Goal: Task Accomplishment & Management: Manage account settings

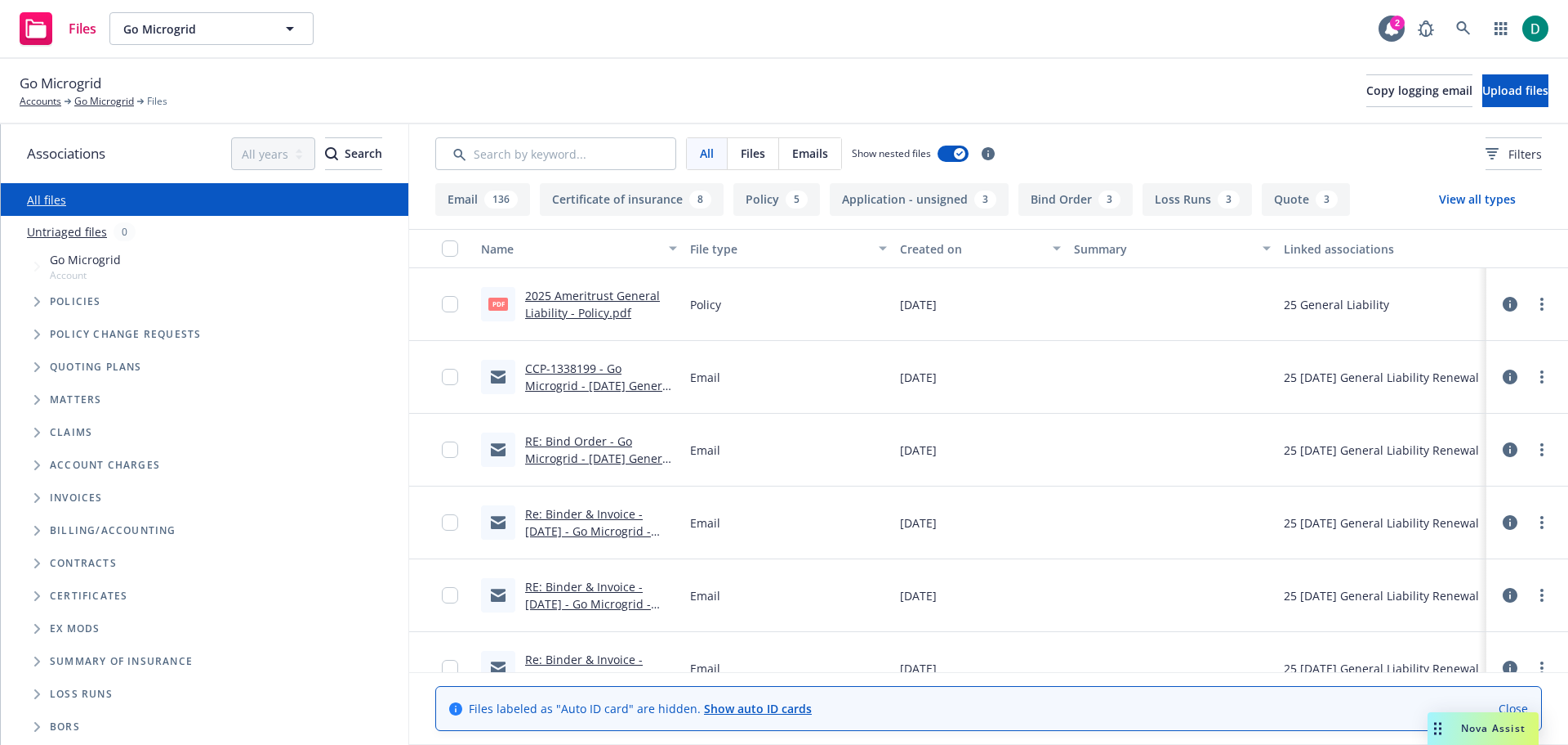
click at [568, 452] on link "RE: Bind Order - Go Microgrid - 08/10/2025 General Liability - Newfront Insuran…" at bounding box center [599, 466] width 147 height 67
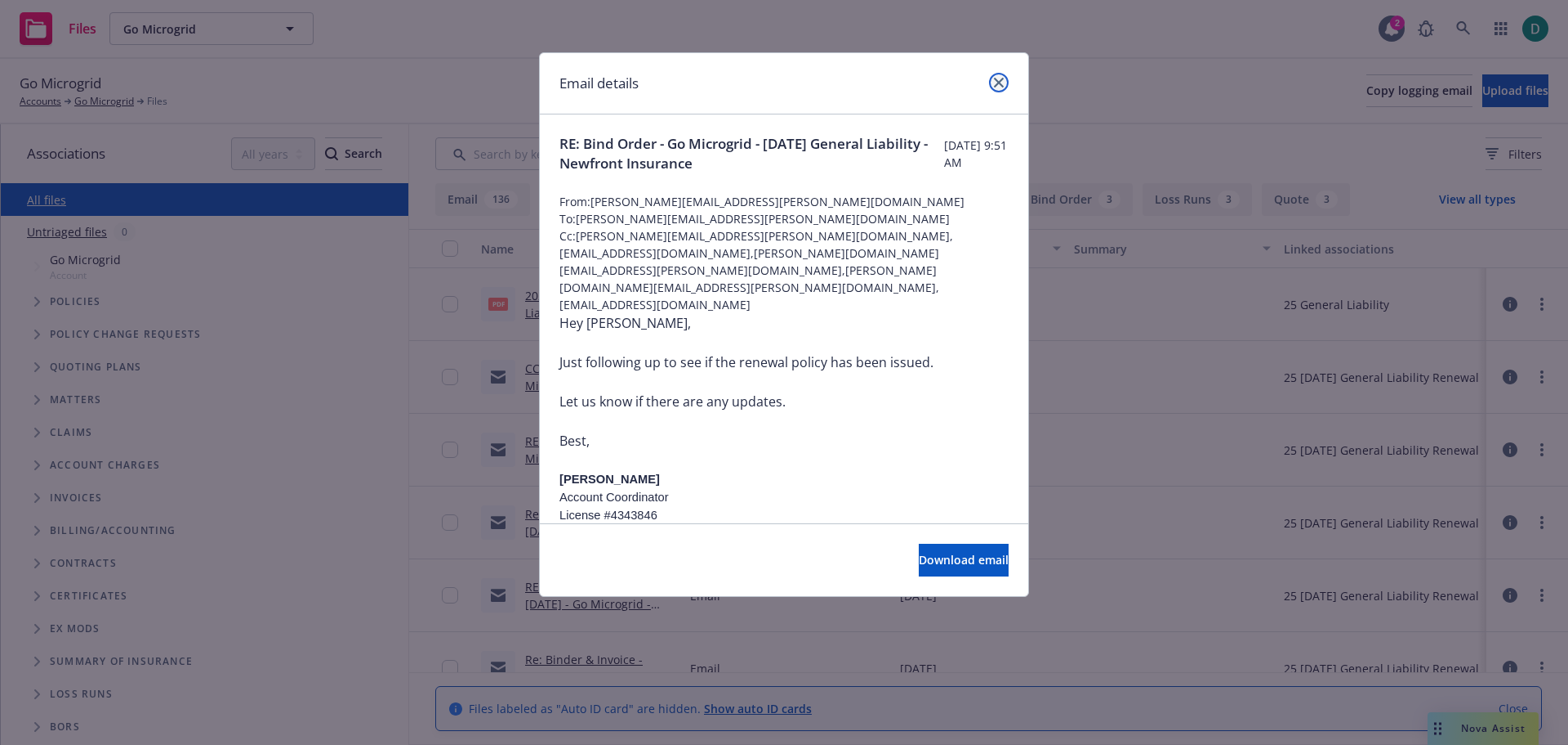
click at [999, 81] on icon "close" at bounding box center [999, 83] width 10 height 10
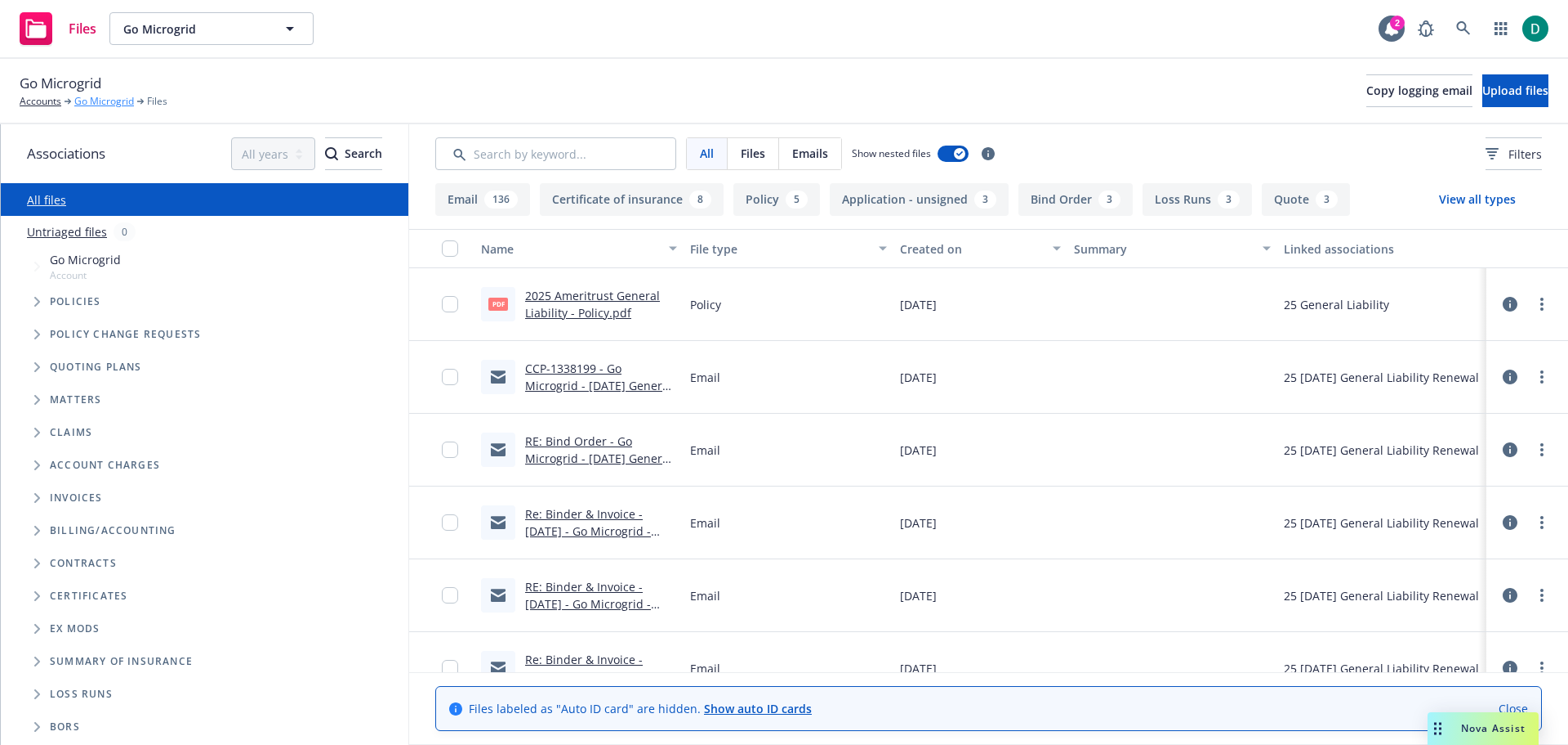
click at [98, 98] on link "Go Microgrid" at bounding box center [104, 101] width 59 height 15
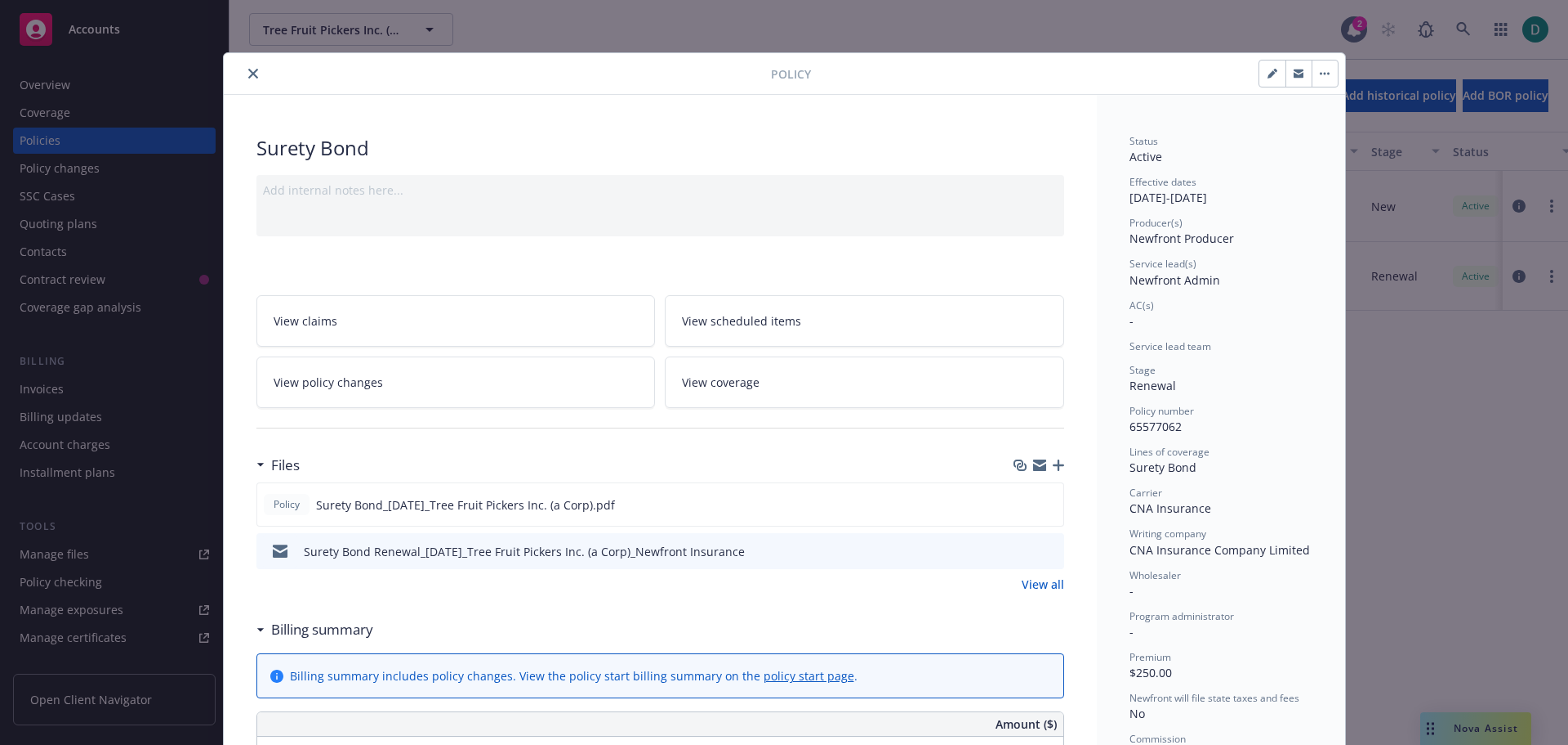
click at [252, 68] on button "close" at bounding box center [253, 73] width 19 height 20
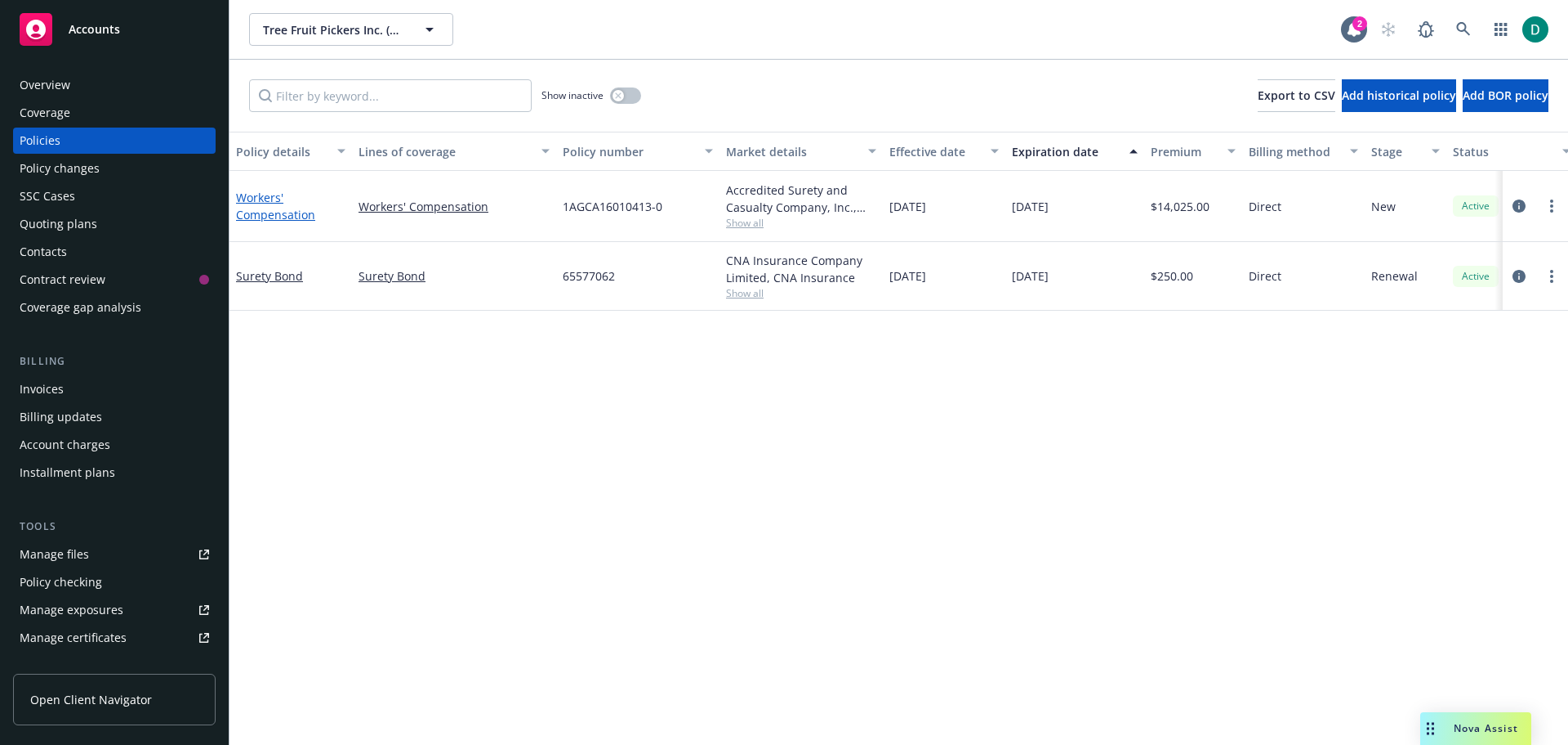
click at [259, 212] on link "Workers' Compensation" at bounding box center [275, 205] width 79 height 33
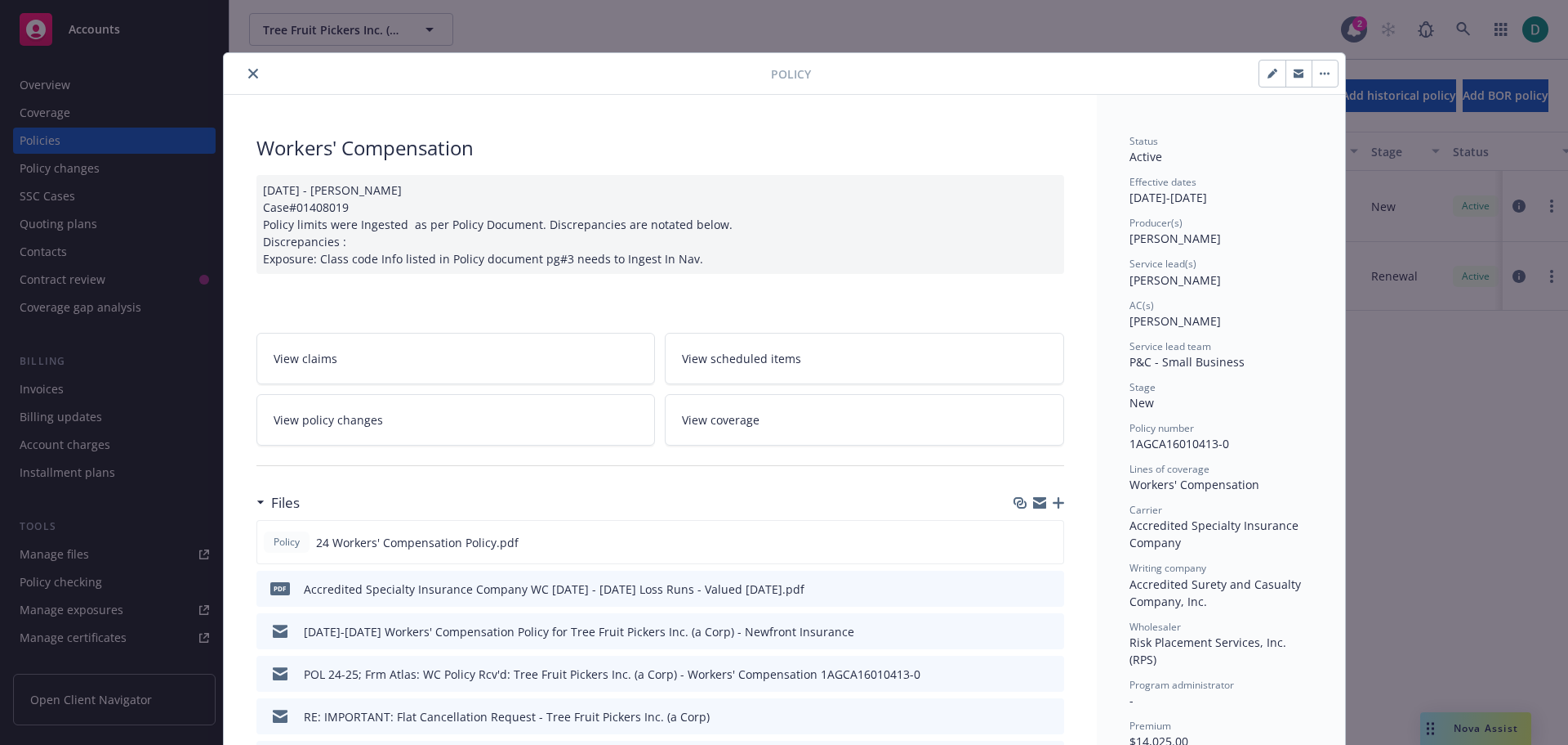
click at [253, 69] on button "close" at bounding box center [253, 73] width 19 height 20
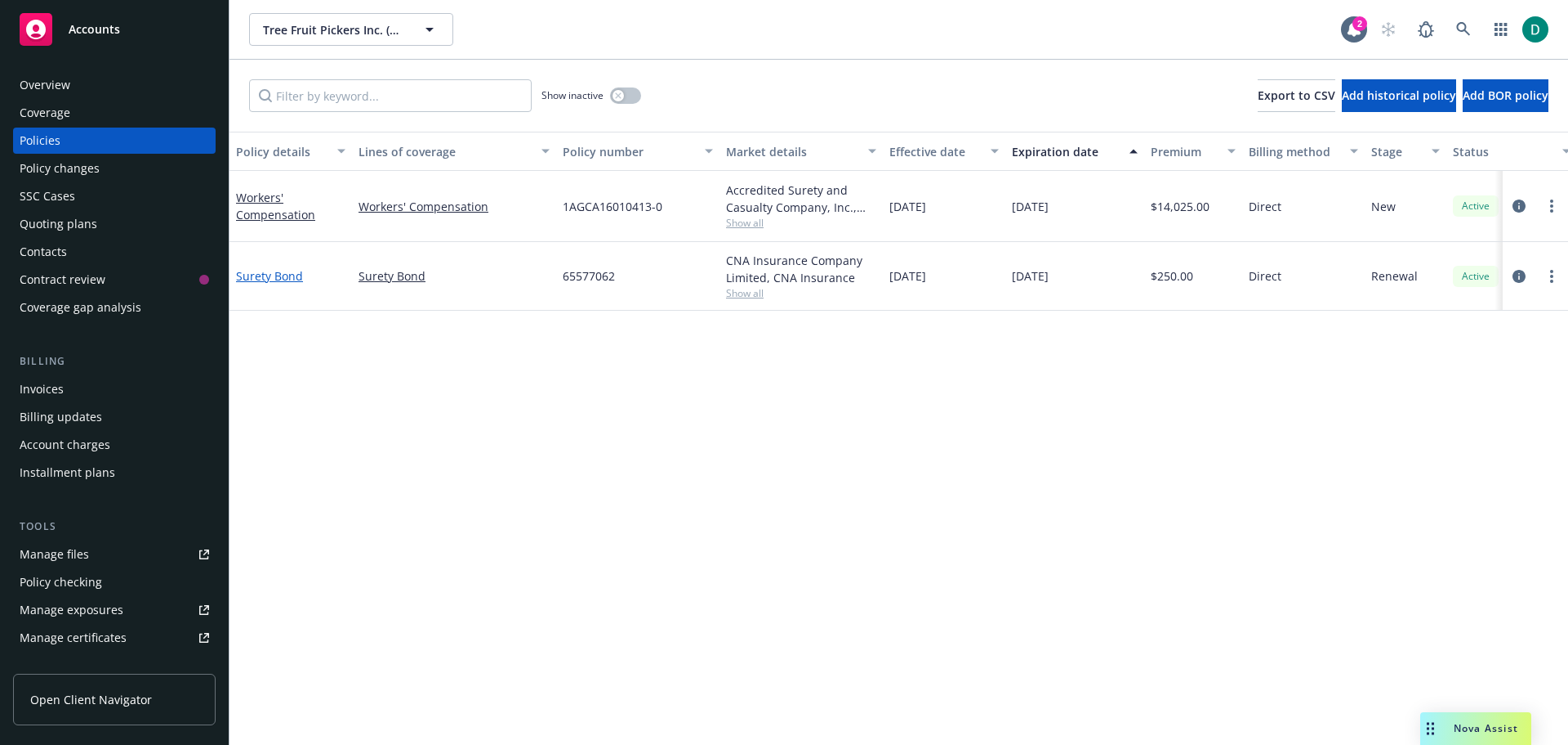
click at [282, 276] on link "Surety Bond" at bounding box center [269, 276] width 67 height 16
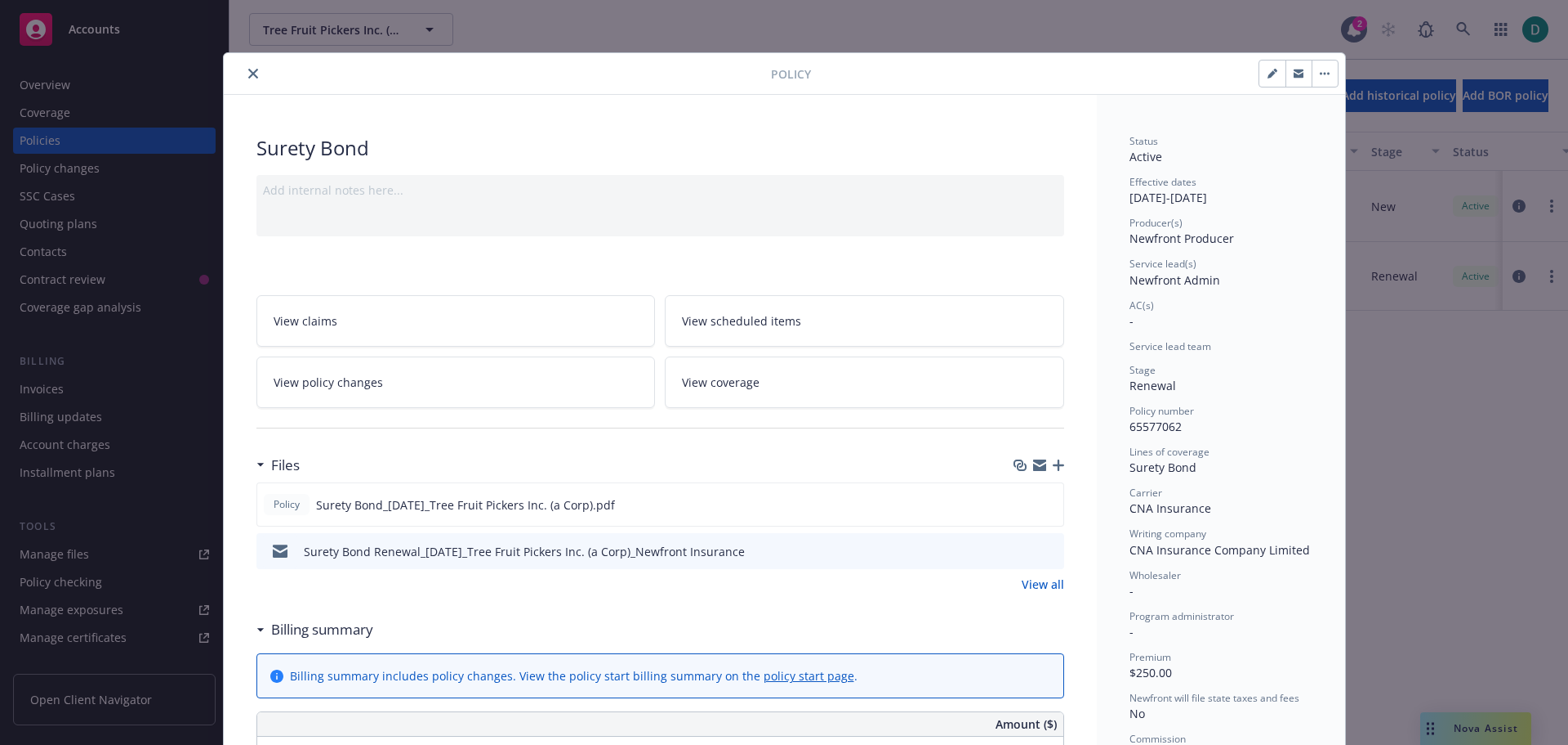
scroll to position [49, 0]
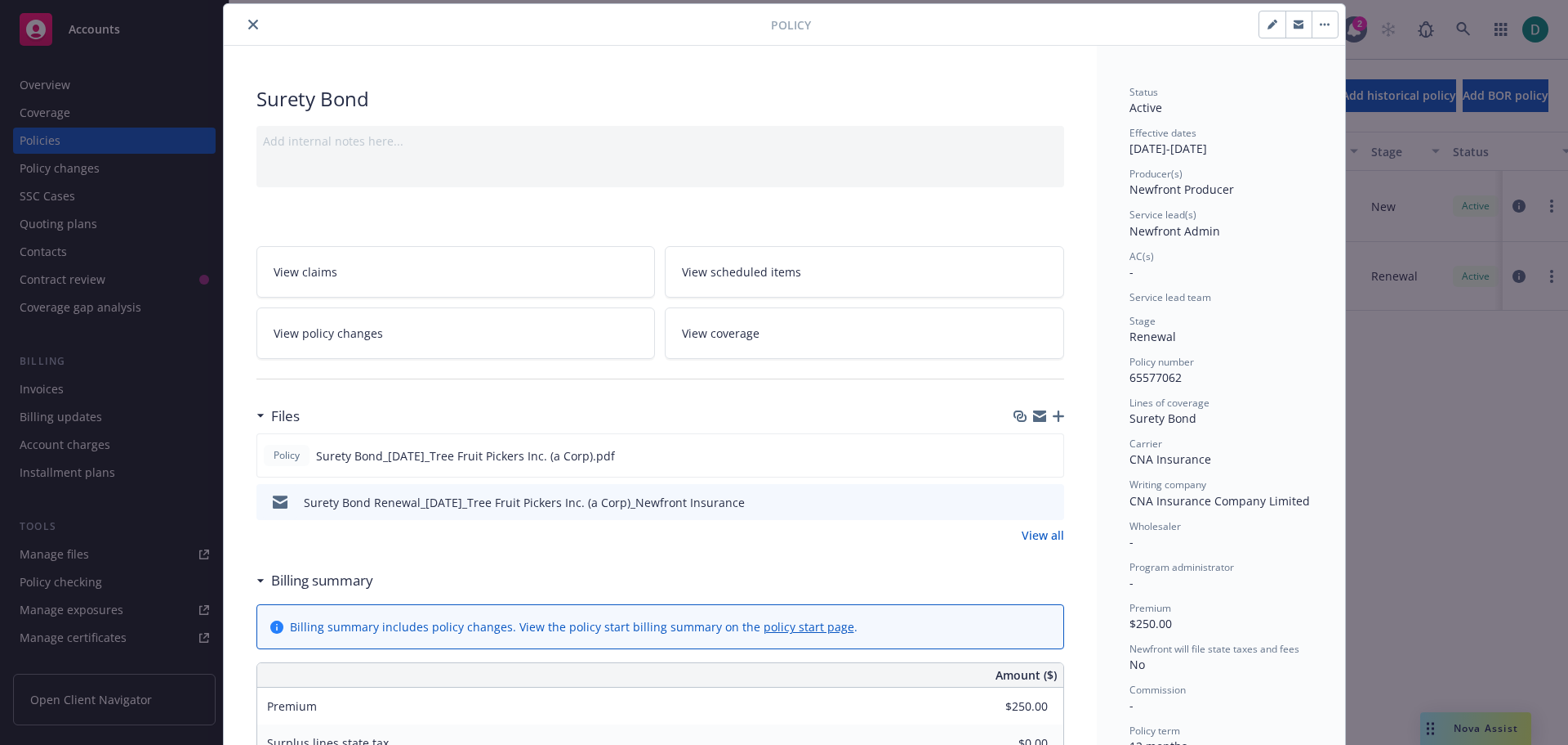
click at [1260, 27] on button "button" at bounding box center [1273, 24] width 26 height 26
select select "RENEWAL"
select select "12"
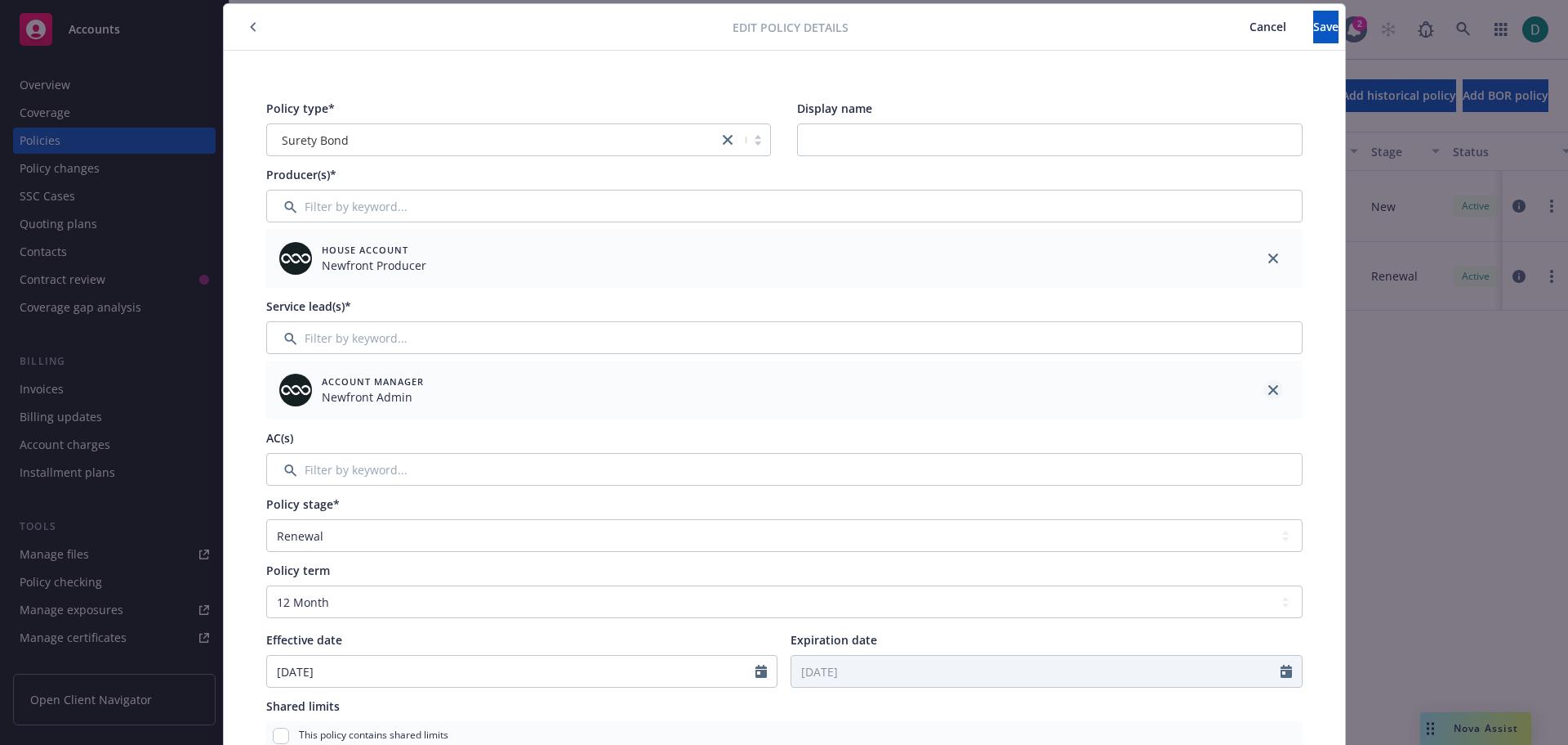
click at [1268, 386] on icon "close" at bounding box center [1273, 389] width 10 height 10
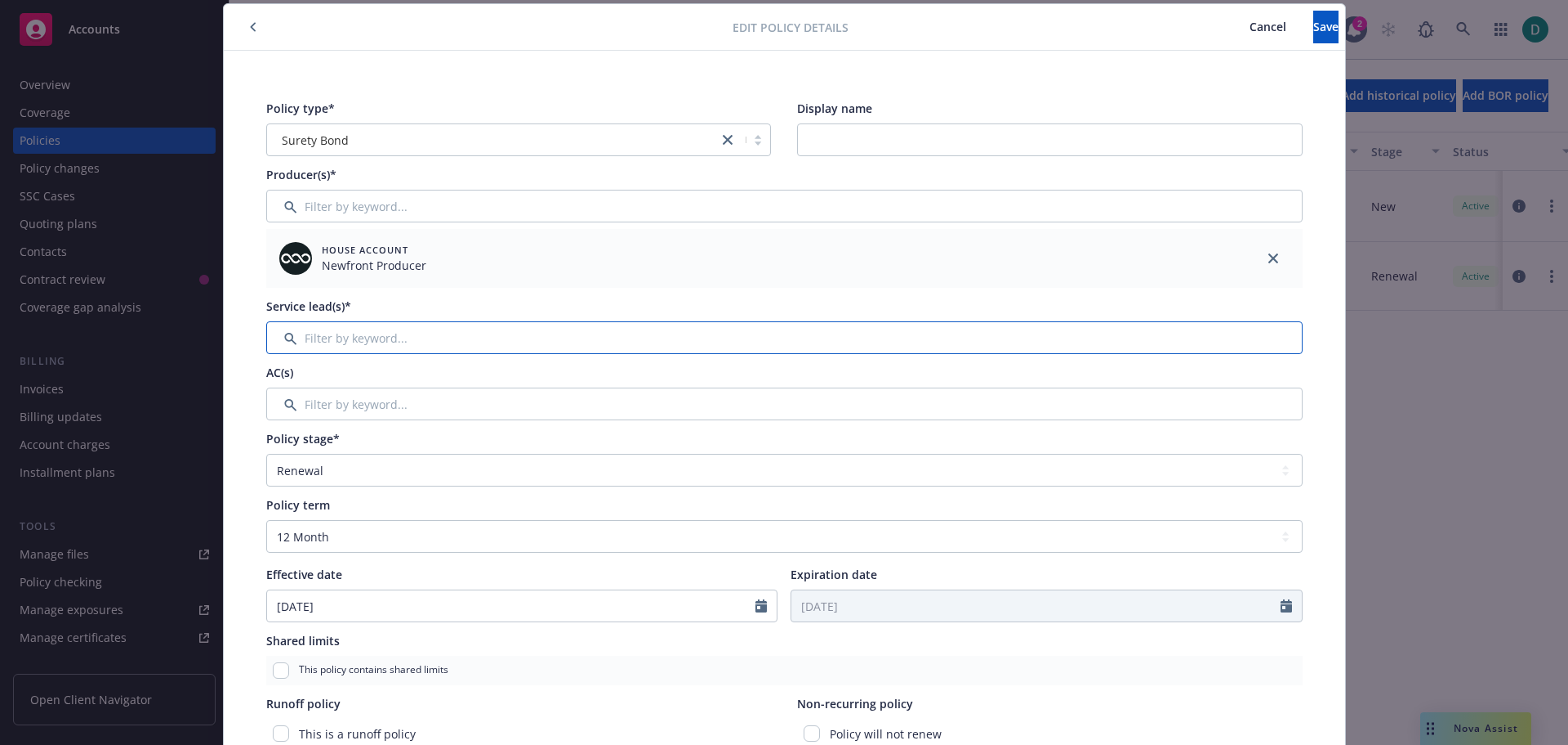
click at [302, 339] on input "Filter by keyword..." at bounding box center [784, 337] width 1037 height 33
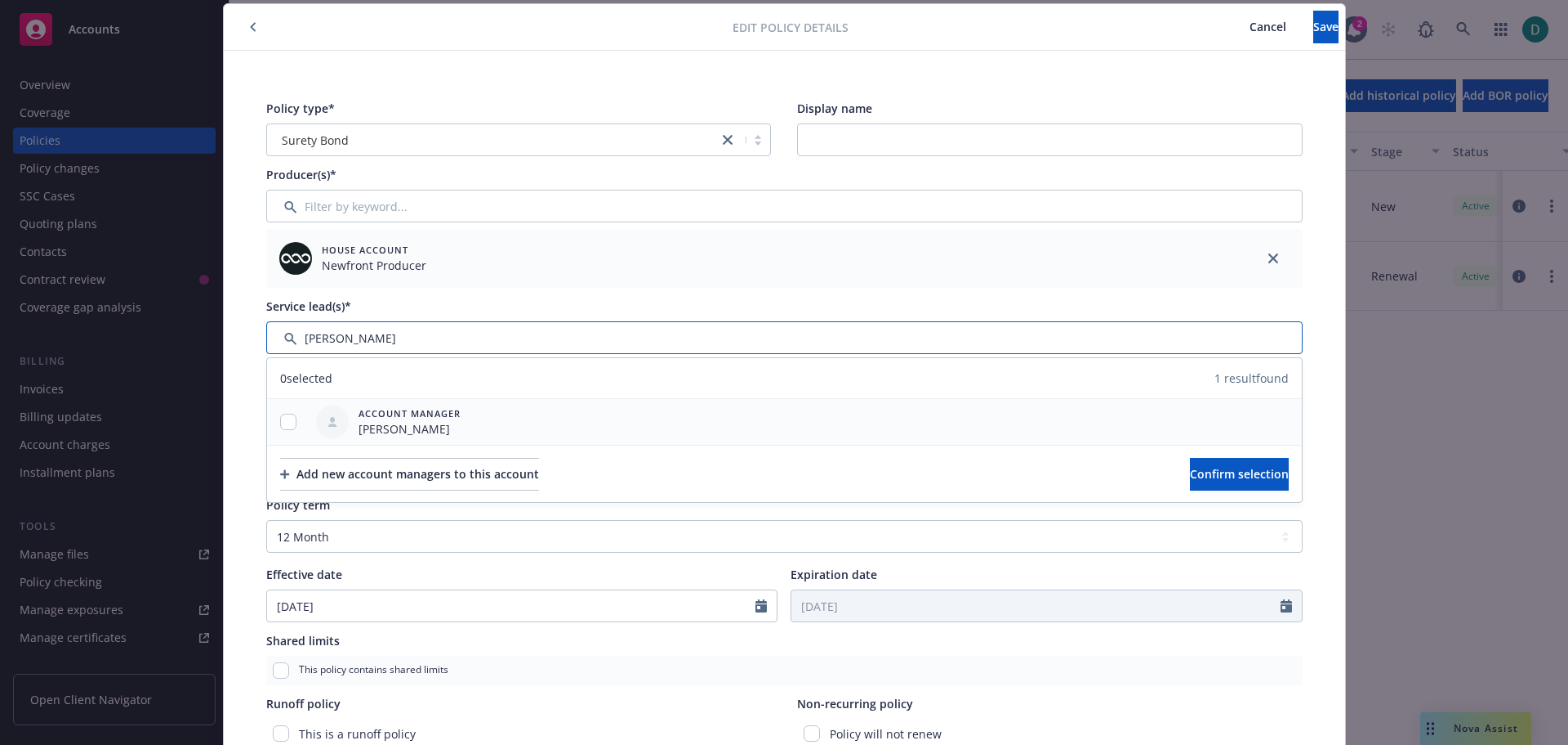
type input "Jennifer"
click at [280, 423] on input "checkbox" at bounding box center [289, 422] width 17 height 17
checkbox input "true"
click at [1221, 475] on span "Confirm selection" at bounding box center [1239, 474] width 98 height 16
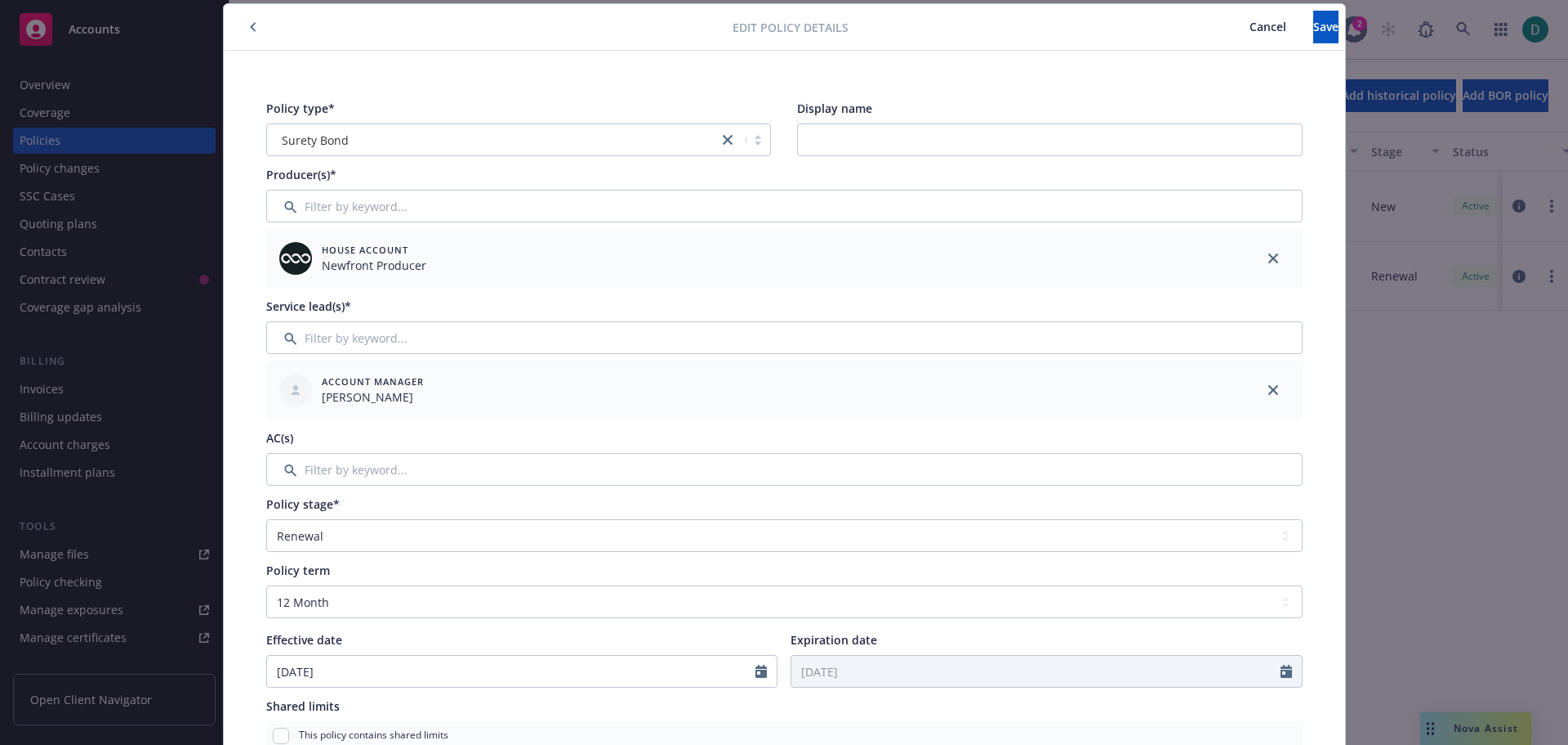
drag, startPoint x: 1276, startPoint y: 257, endPoint x: 1167, endPoint y: 245, distance: 109.7
click at [1274, 257] on link "close" at bounding box center [1273, 257] width 19 height 20
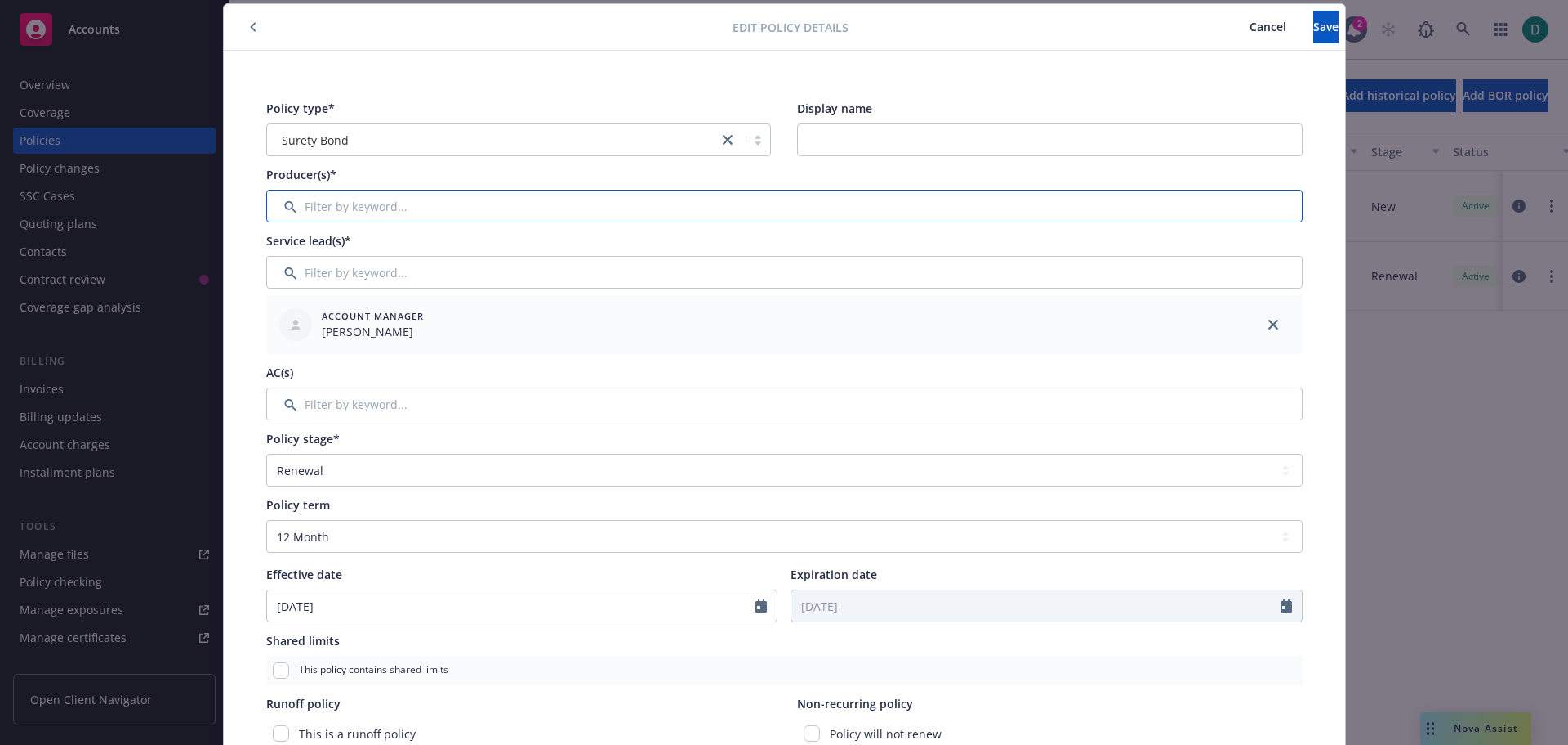
click at [441, 200] on input "Filter by keyword..." at bounding box center [784, 205] width 1037 height 33
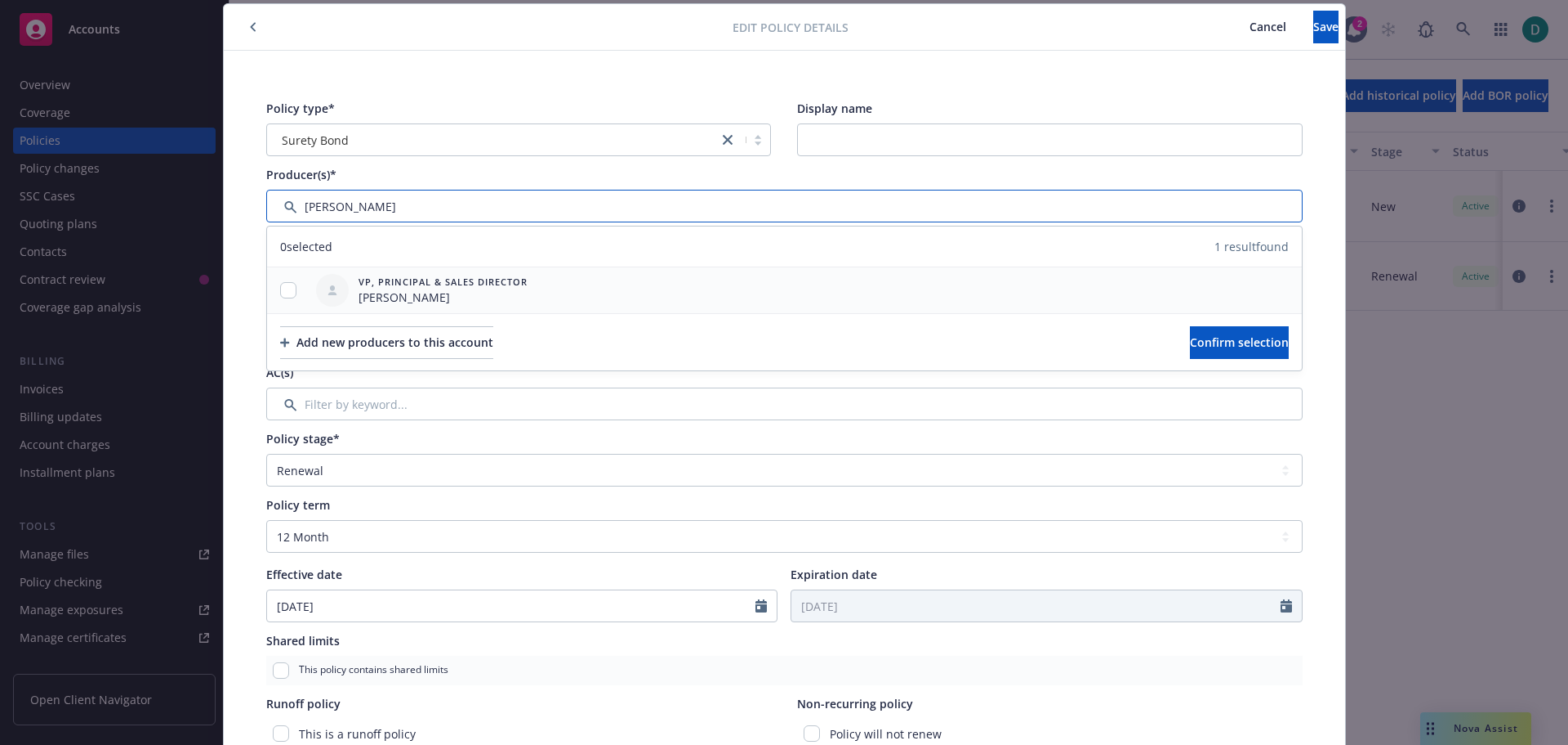
type input "Danny"
click at [280, 293] on input "checkbox" at bounding box center [289, 291] width 17 height 17
checkbox input "true"
click at [1204, 349] on span "Confirm selection" at bounding box center [1239, 342] width 98 height 16
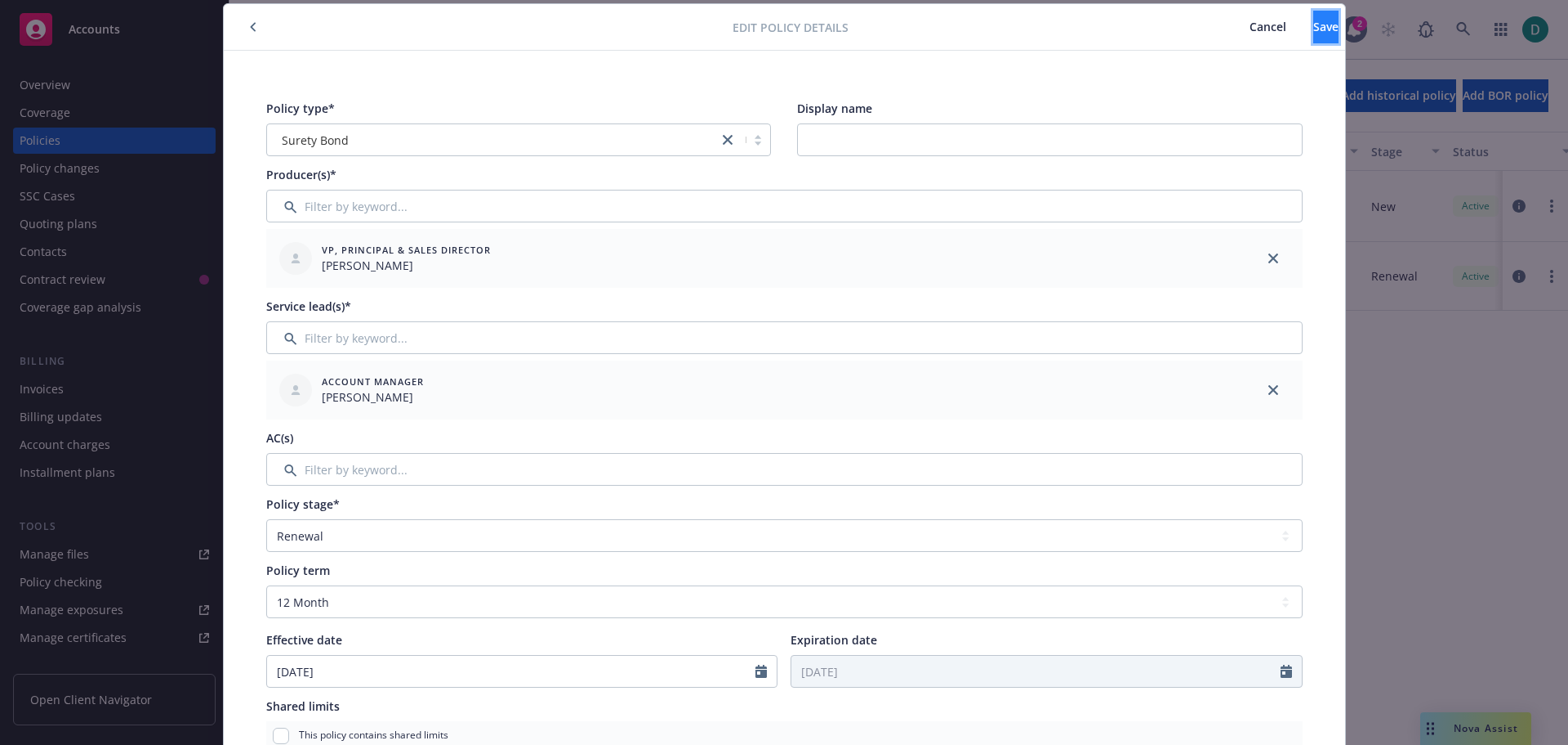
click at [1314, 23] on span "Save" at bounding box center [1326, 26] width 25 height 16
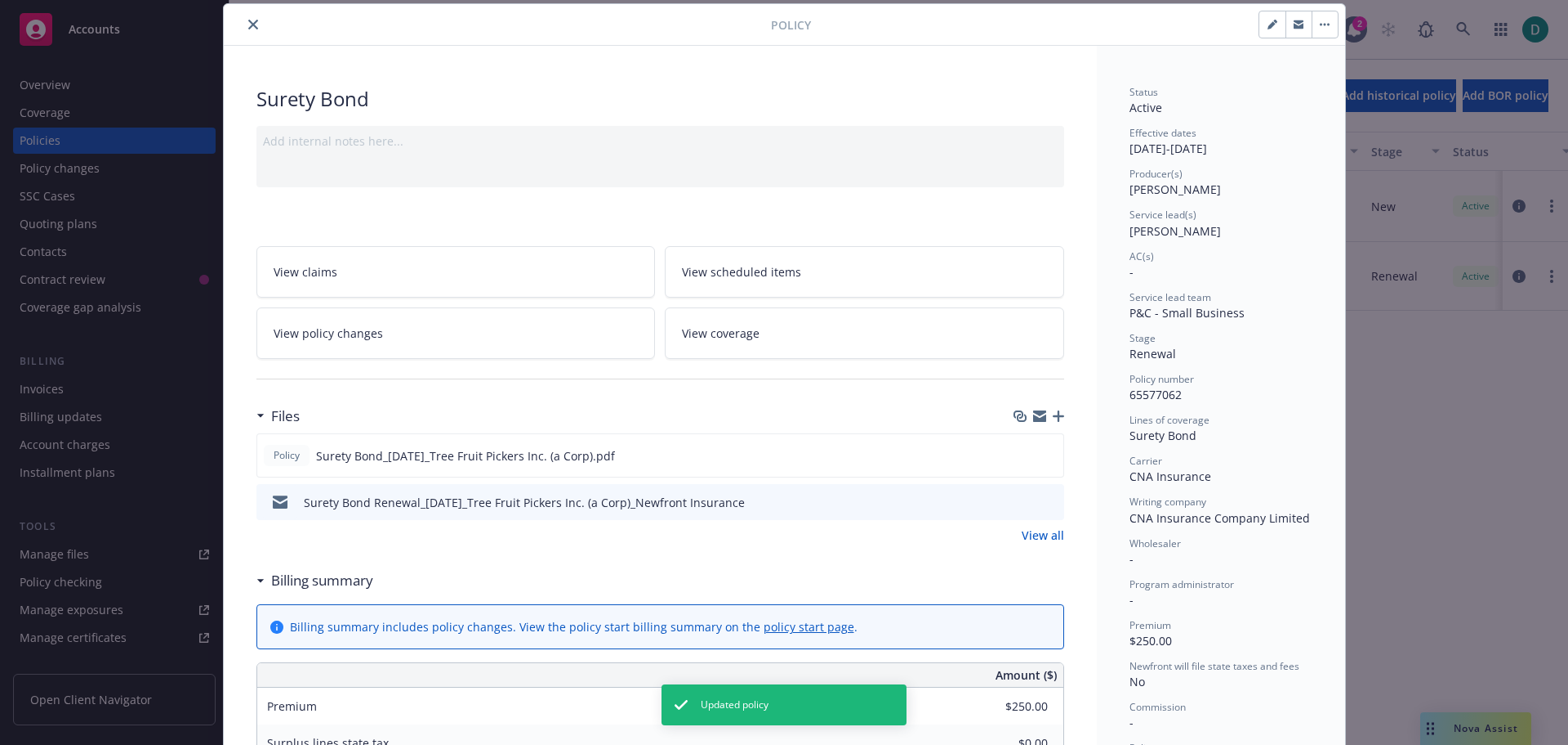
click at [243, 24] on button "close" at bounding box center [253, 24] width 19 height 20
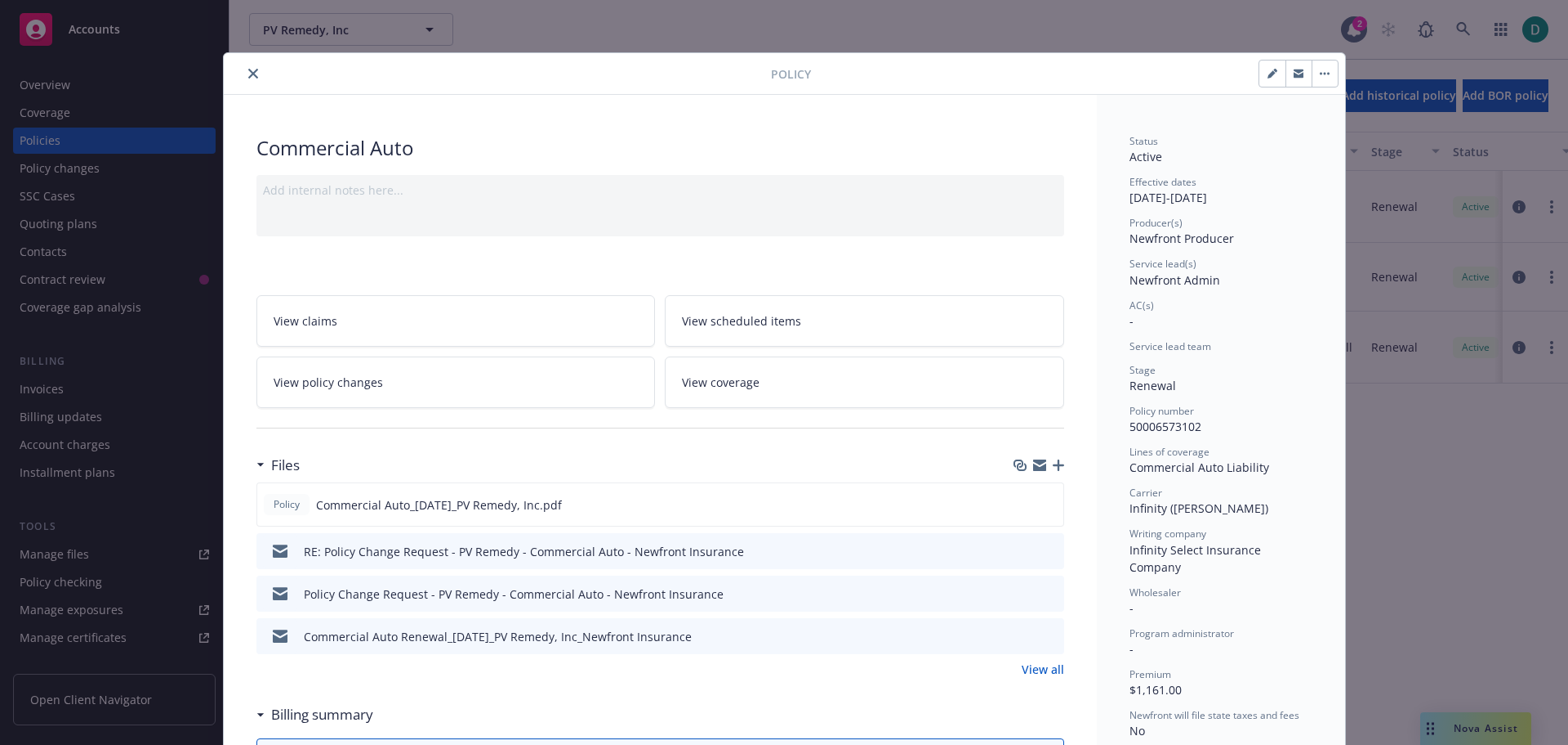
click at [250, 73] on icon "close" at bounding box center [253, 73] width 10 height 10
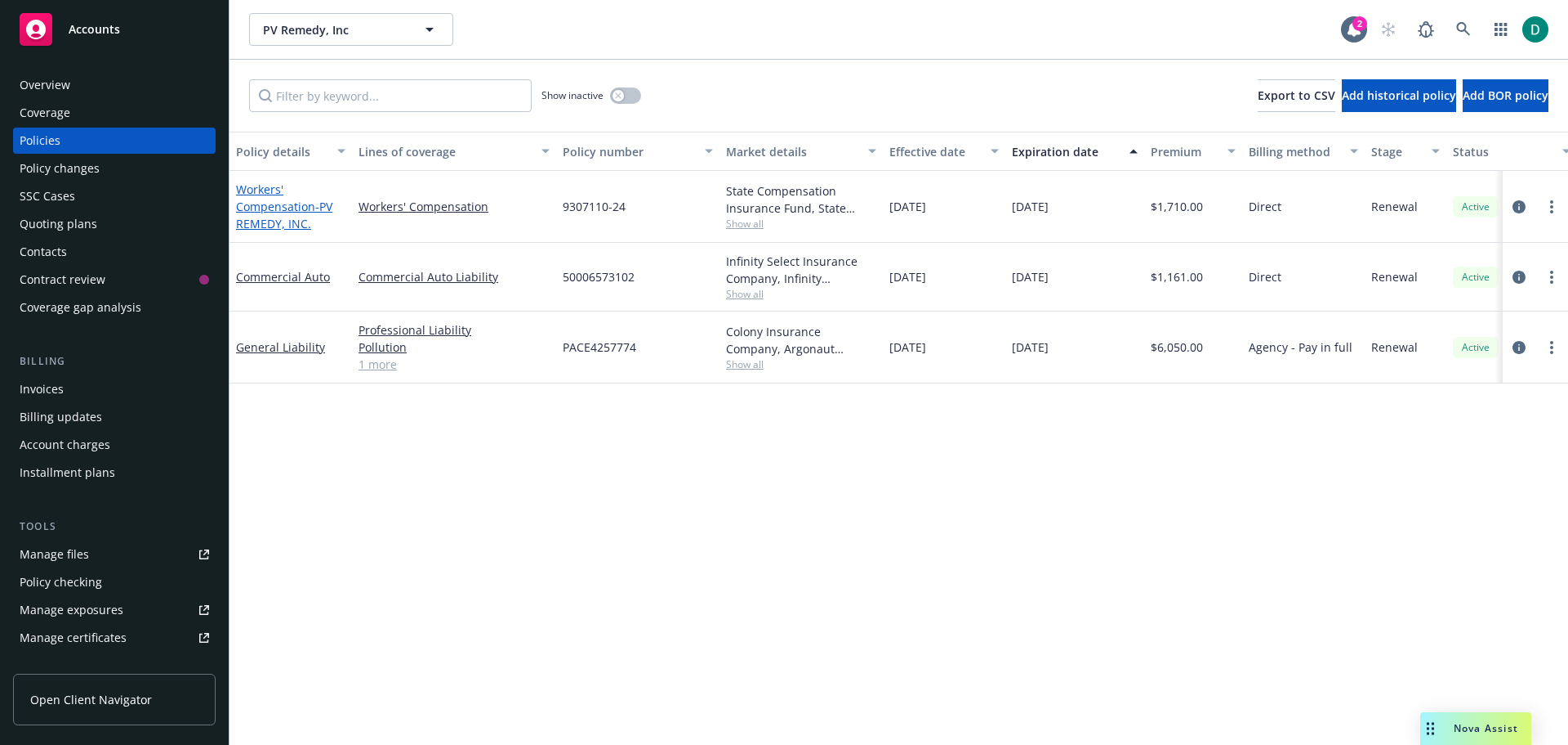
click at [287, 204] on link "Workers' Compensation - PV REMEDY, INC." at bounding box center [284, 206] width 97 height 50
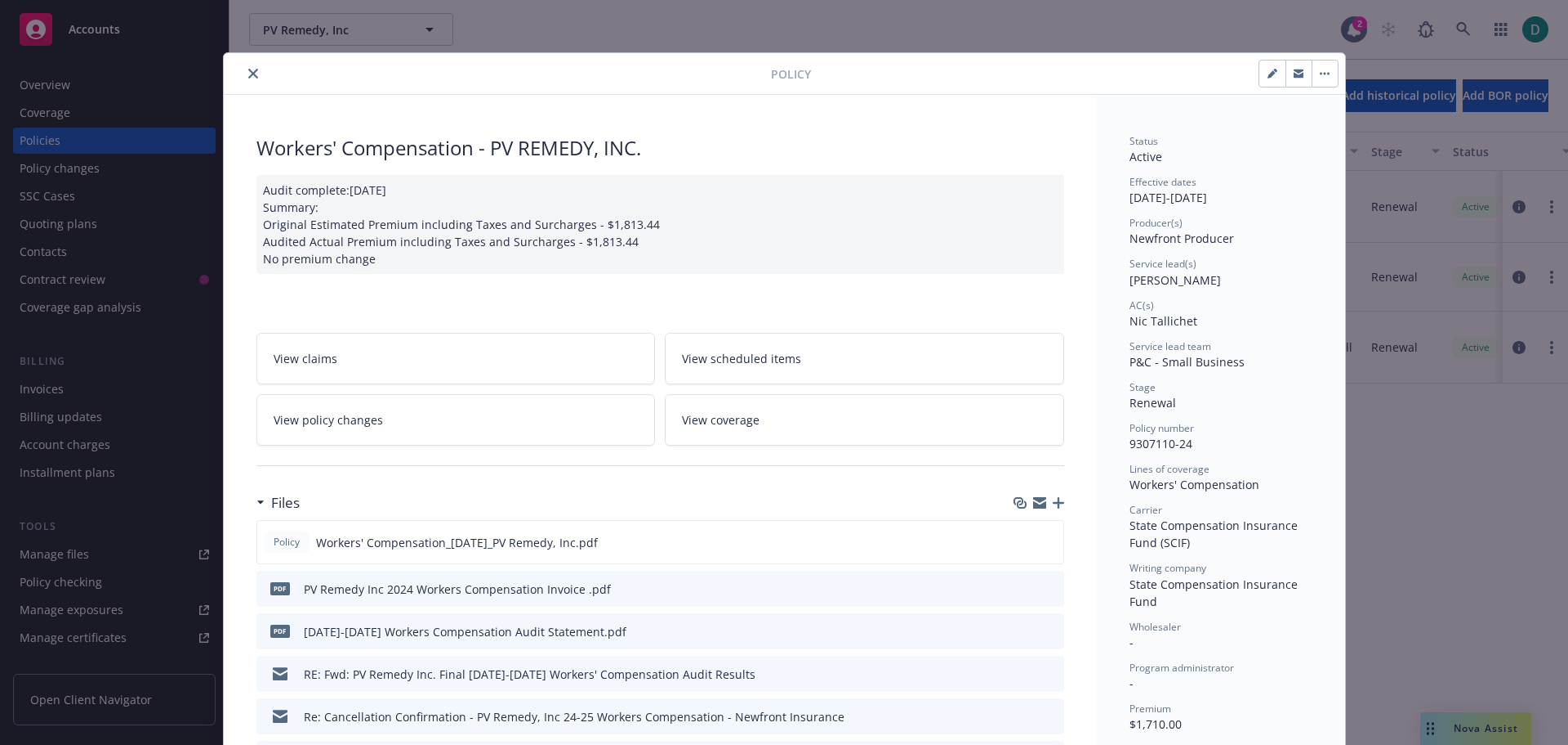
click at [248, 75] on icon "close" at bounding box center [253, 73] width 10 height 10
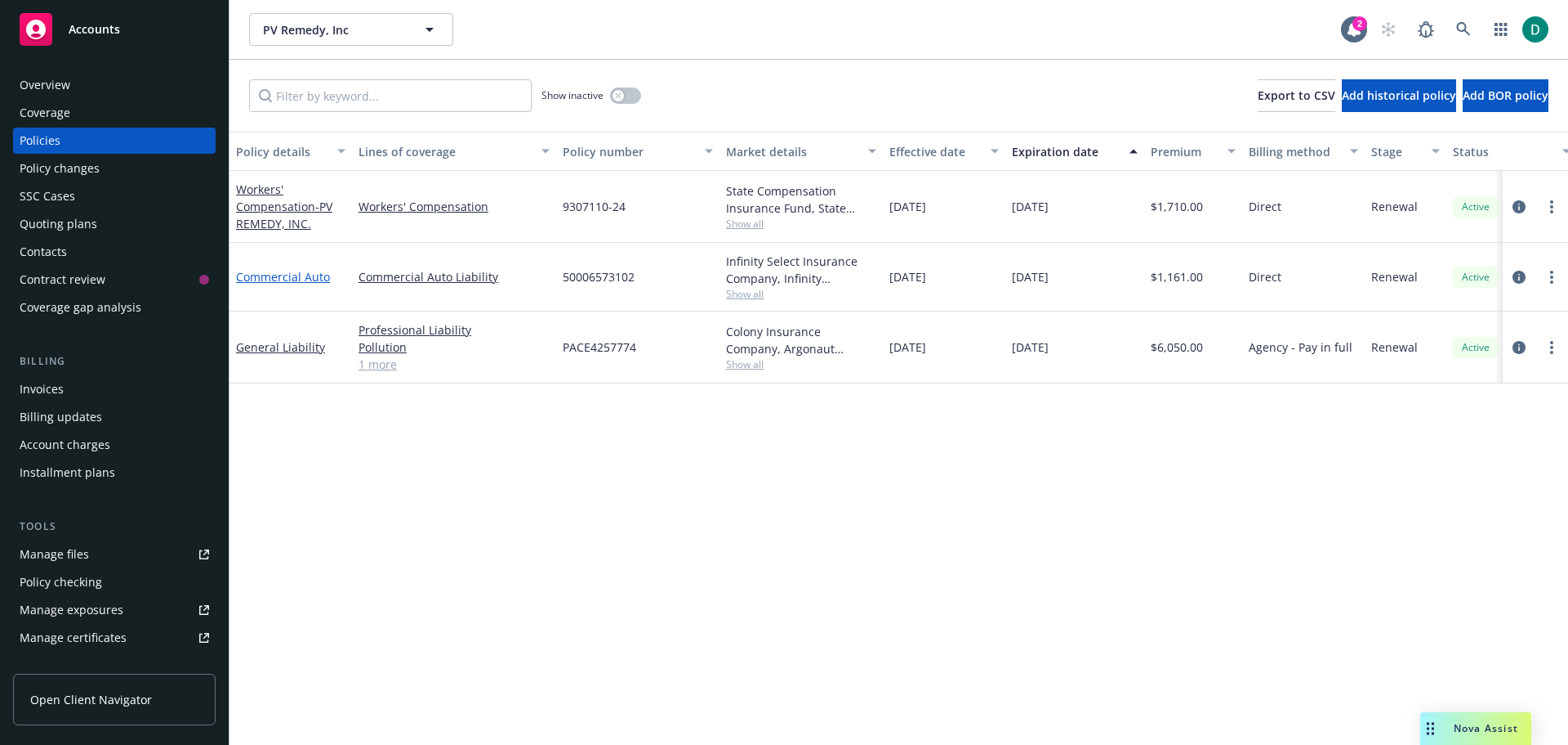
click at [288, 278] on link "Commercial Auto" at bounding box center [282, 276] width 94 height 16
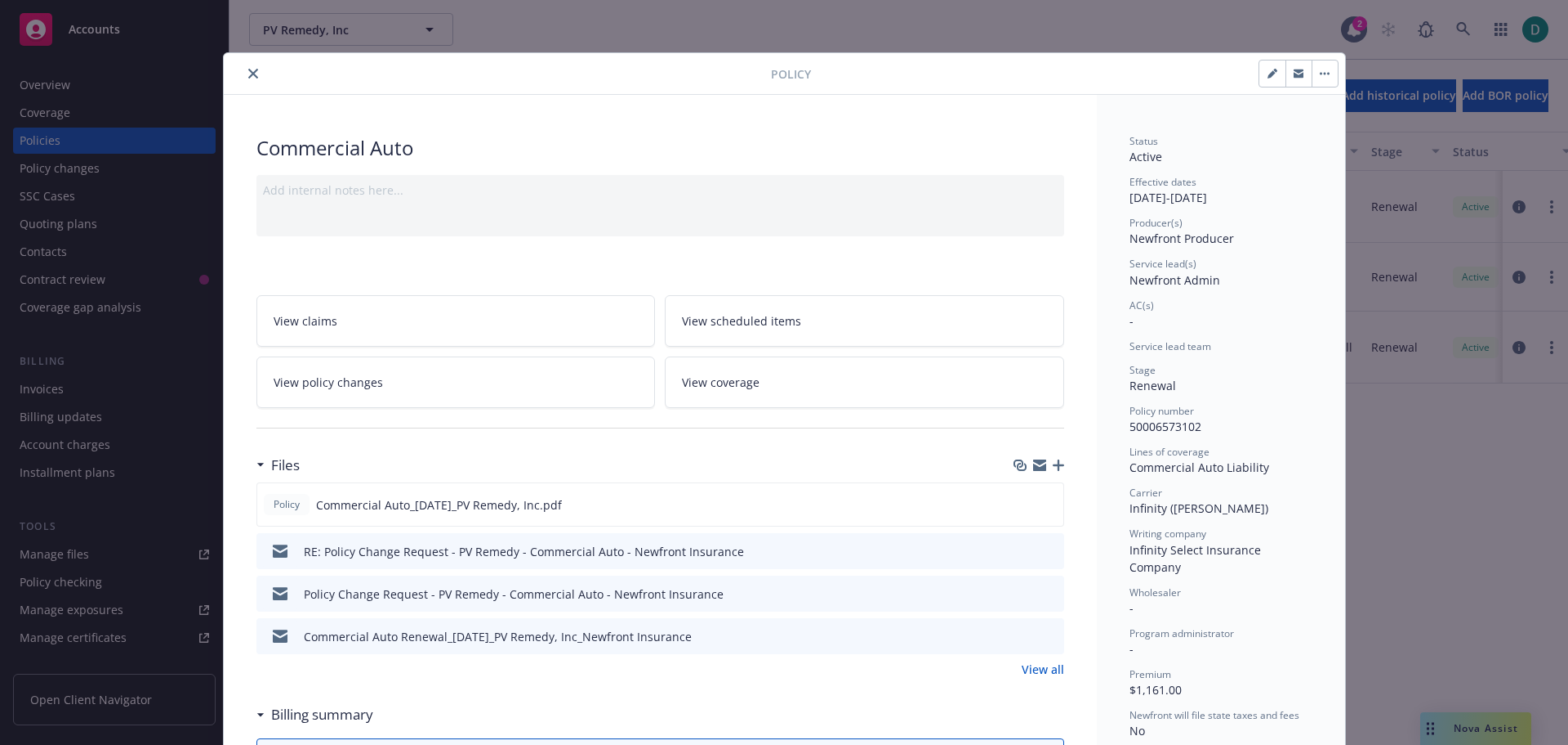
scroll to position [49, 0]
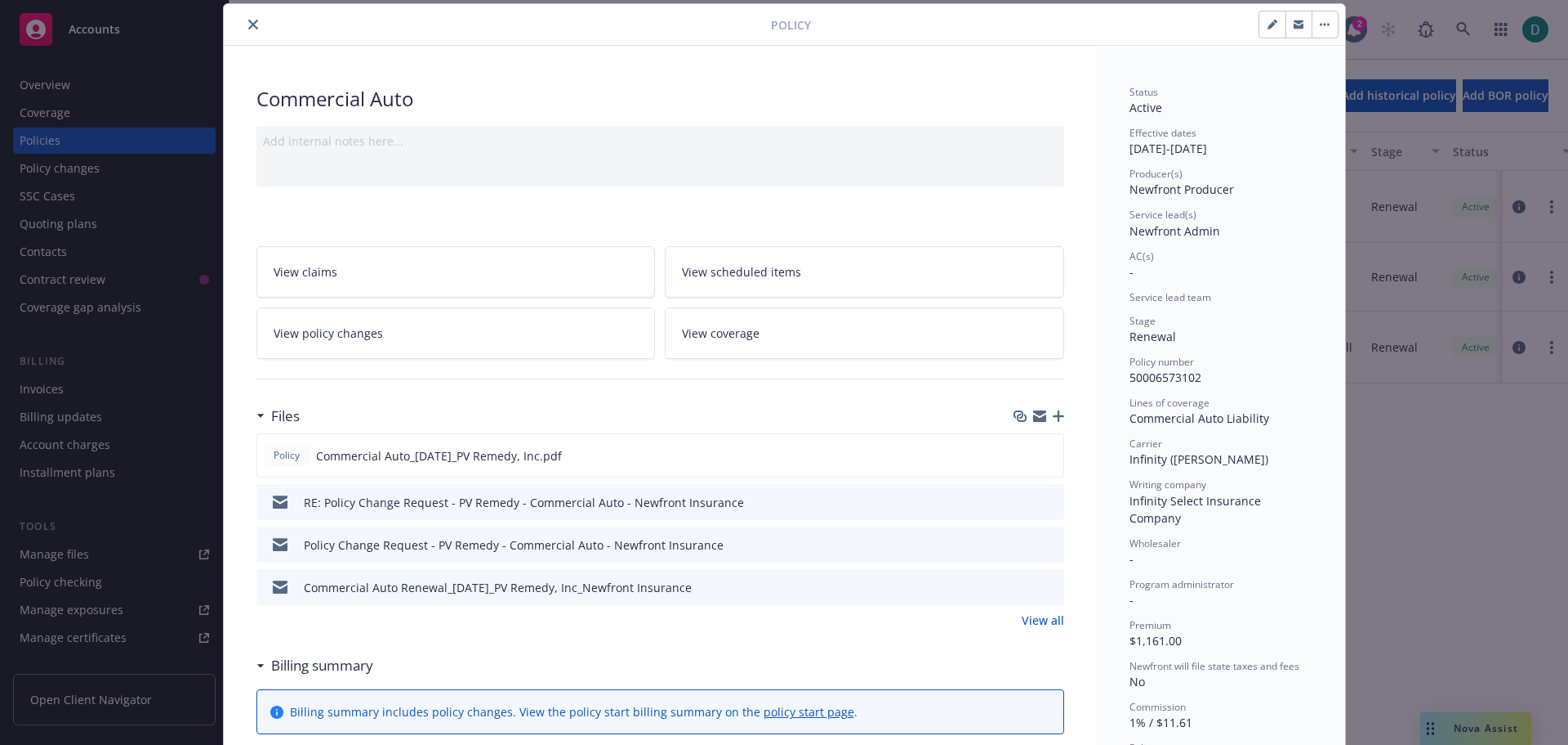
click at [1268, 24] on icon "button" at bounding box center [1273, 24] width 10 height 10
select select "RENEWAL"
select select "6"
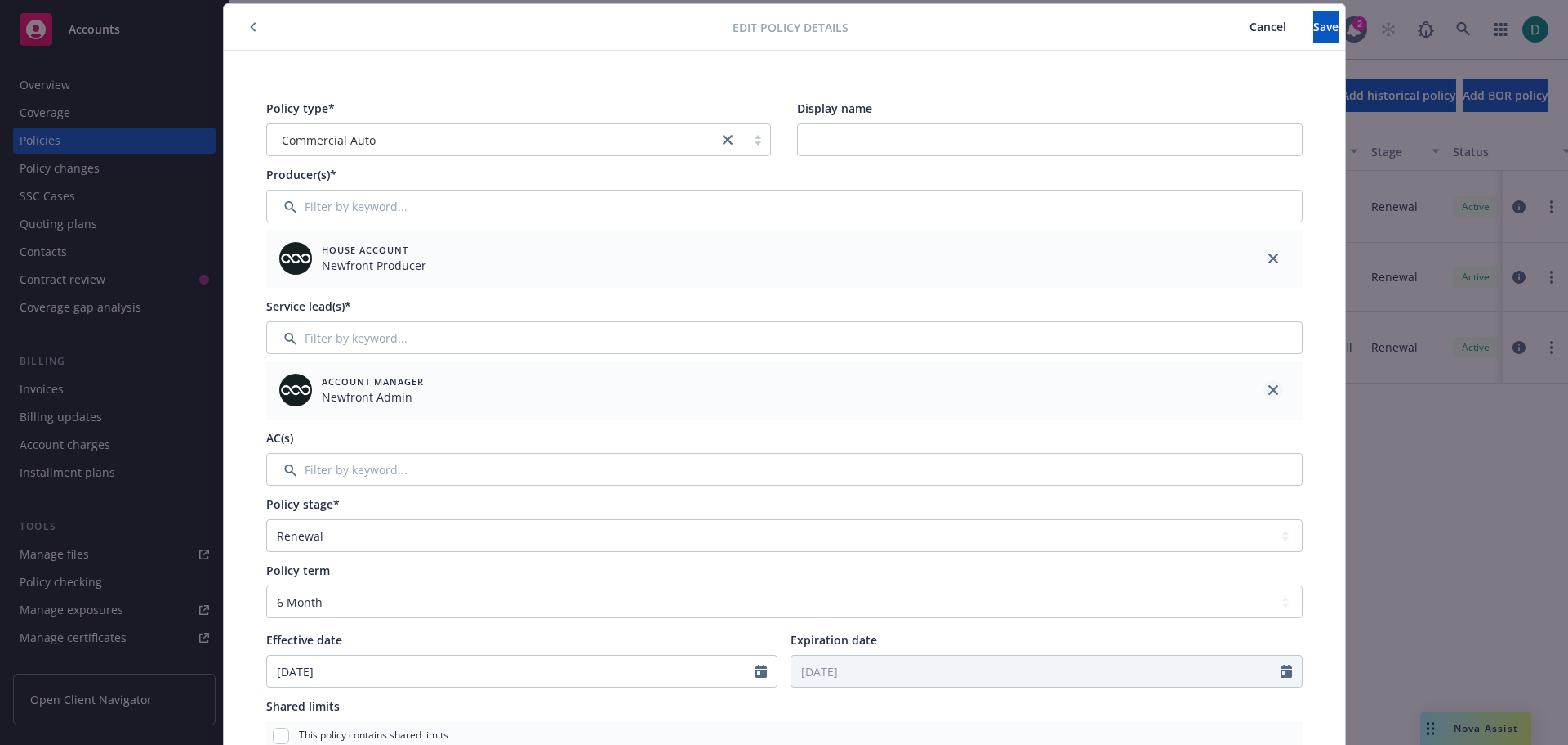
click at [1268, 390] on icon "close" at bounding box center [1273, 389] width 10 height 10
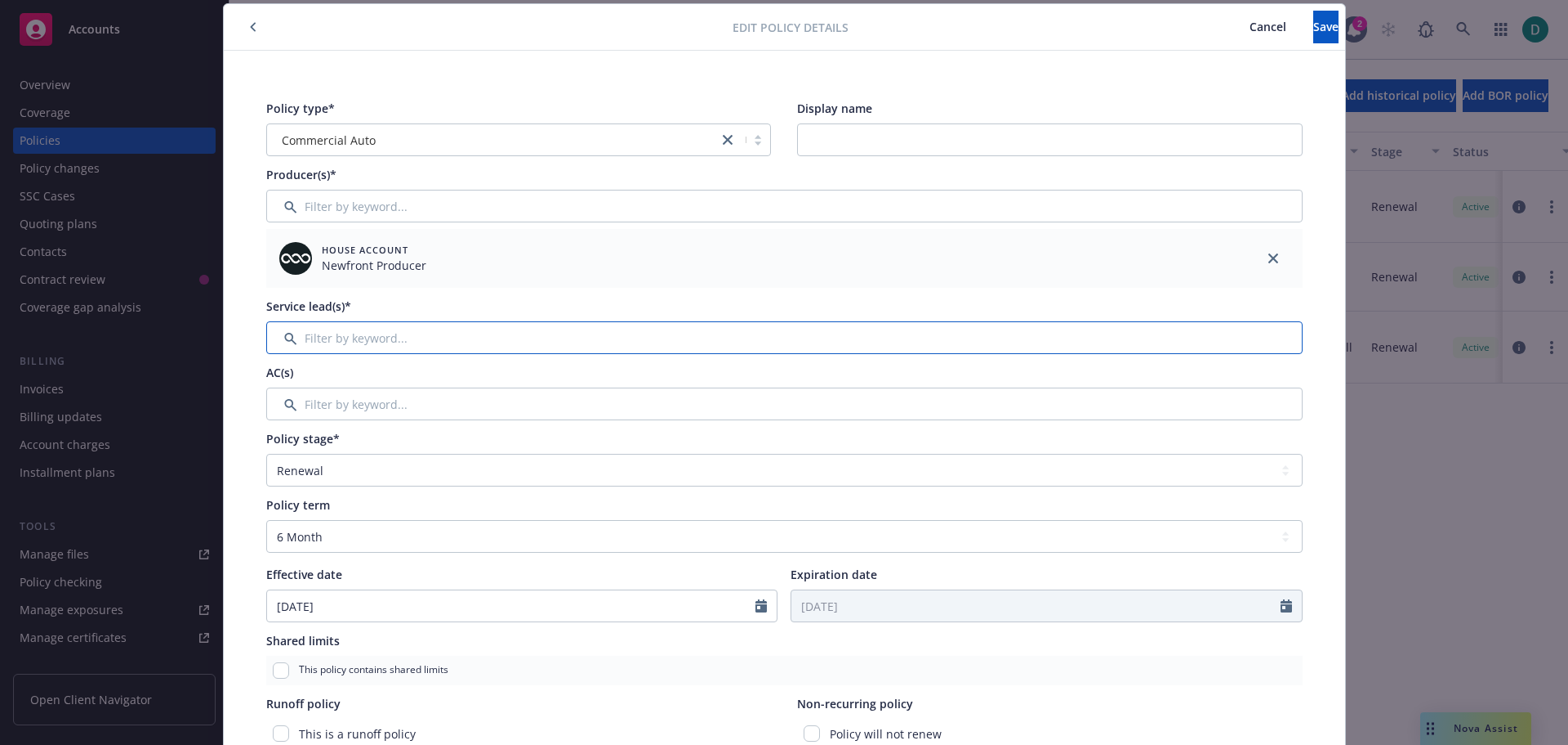
click at [473, 333] on input "Filter by keyword..." at bounding box center [784, 337] width 1037 height 33
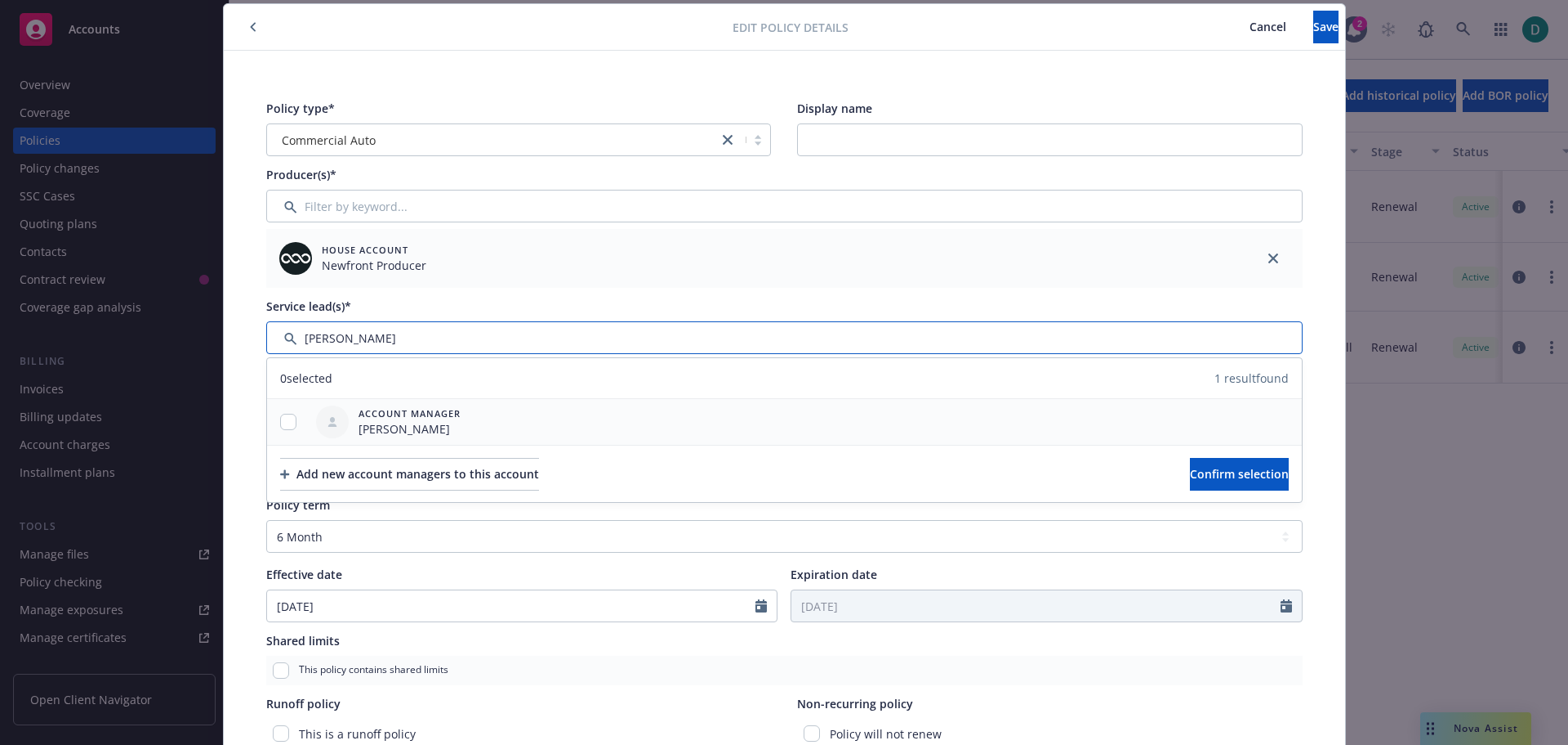
type input "[PERSON_NAME]"
click at [287, 427] on input "checkbox" at bounding box center [289, 422] width 17 height 17
checkbox input "true"
click at [1190, 466] on span "Confirm selection" at bounding box center [1239, 474] width 98 height 16
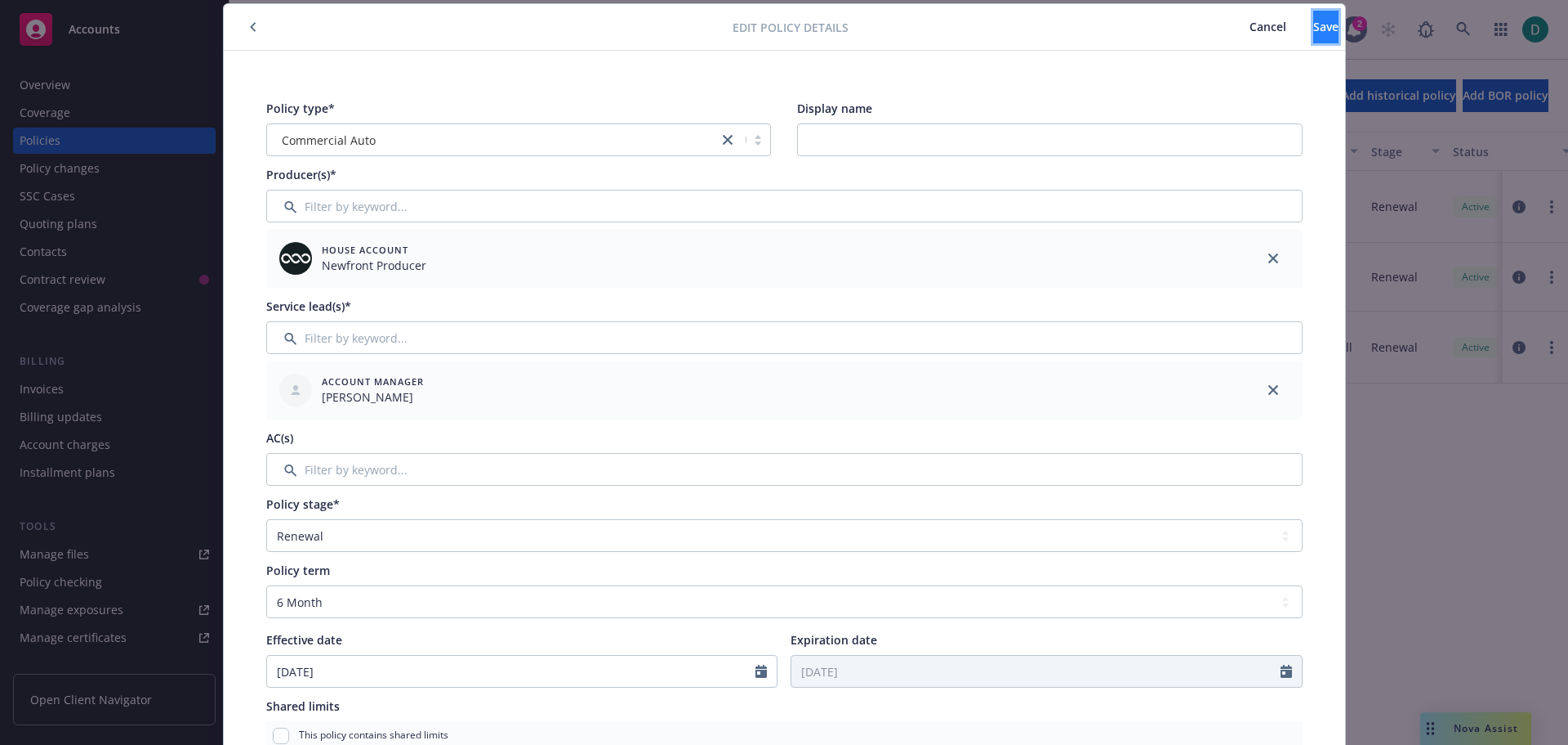
click at [1314, 27] on span "Save" at bounding box center [1326, 26] width 25 height 16
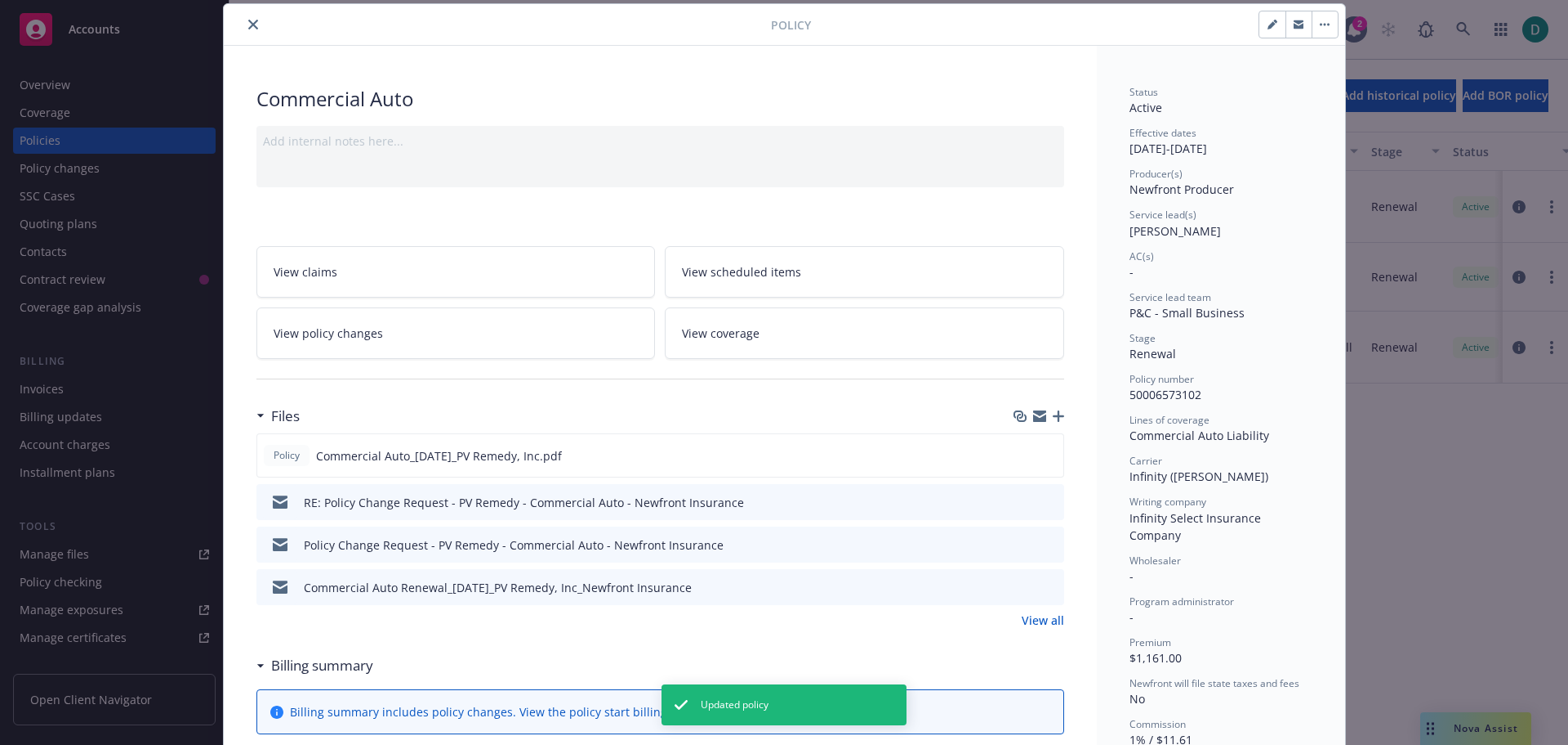
drag, startPoint x: 251, startPoint y: 22, endPoint x: 126, endPoint y: 37, distance: 125.9
click at [251, 22] on icon "close" at bounding box center [253, 24] width 10 height 10
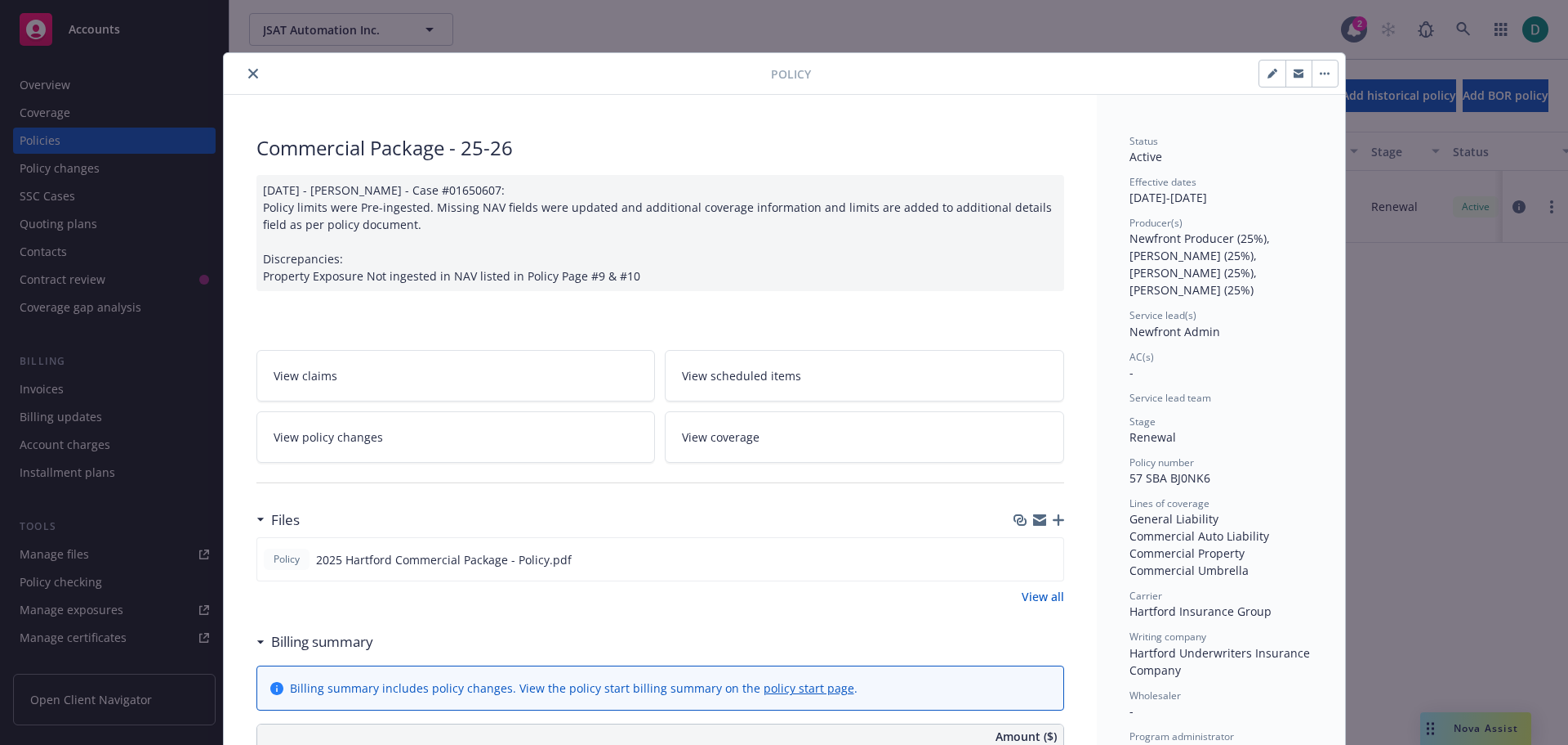
click at [249, 70] on icon "close" at bounding box center [253, 73] width 10 height 10
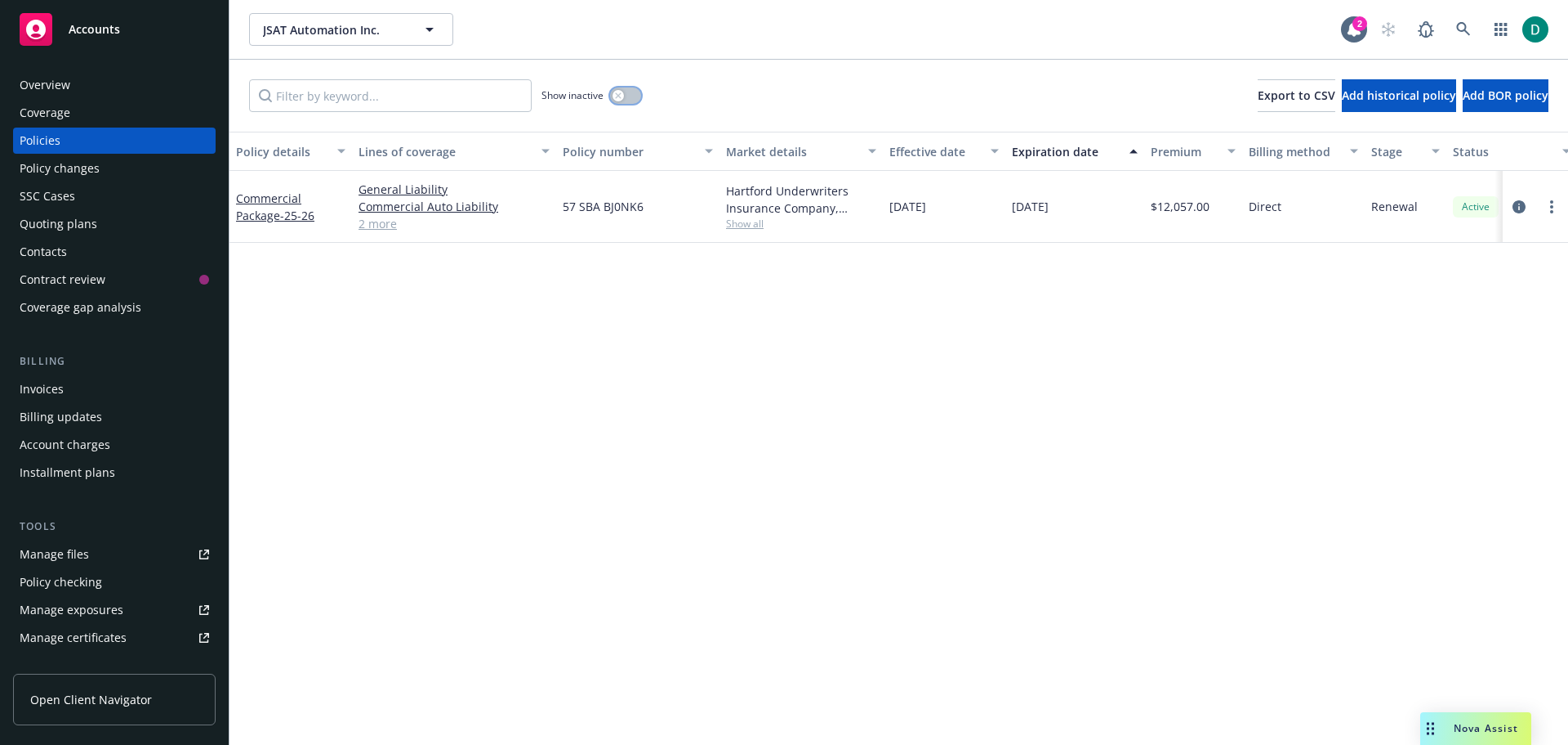
click at [628, 91] on button "button" at bounding box center [625, 96] width 31 height 17
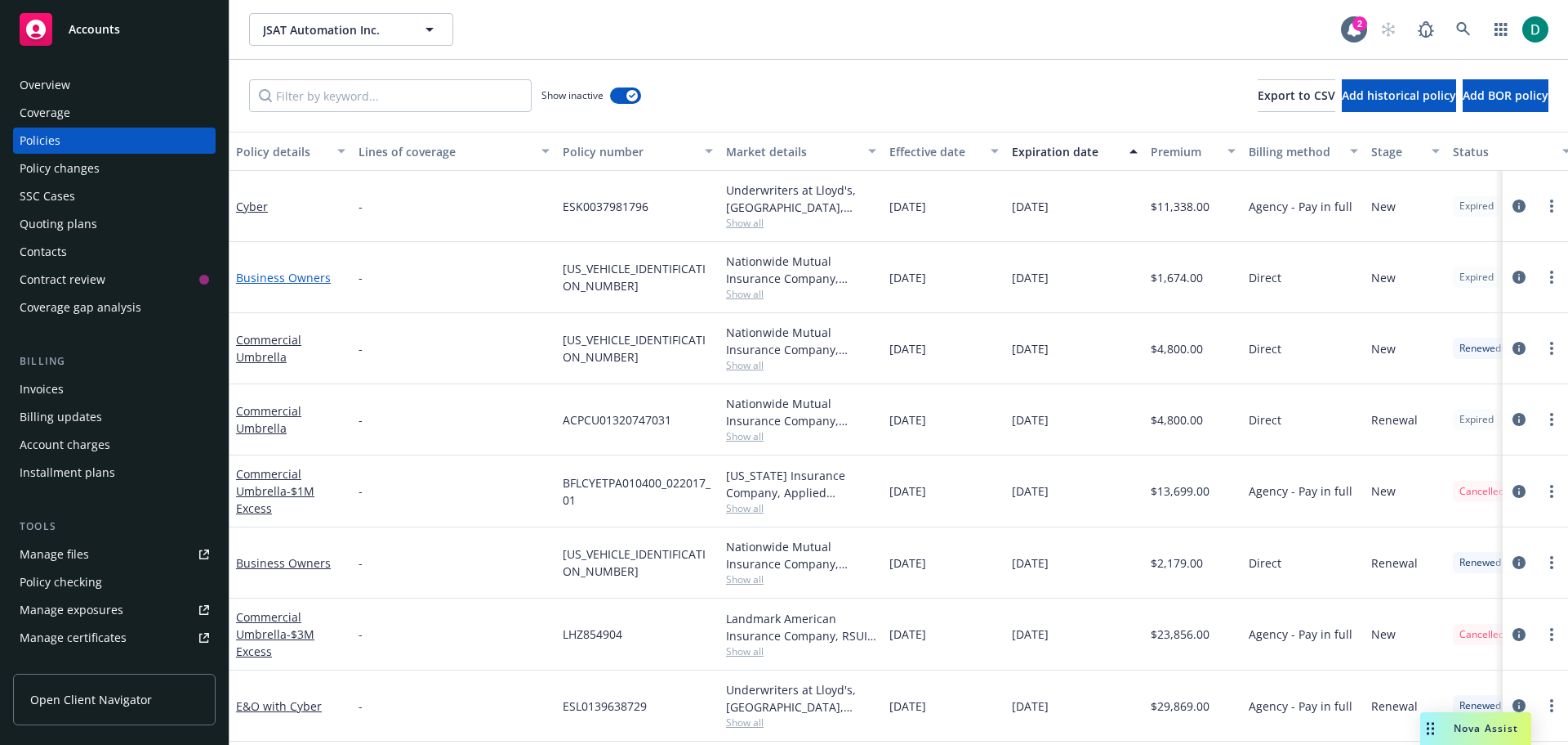
click at [263, 282] on link "Business Owners" at bounding box center [283, 277] width 95 height 16
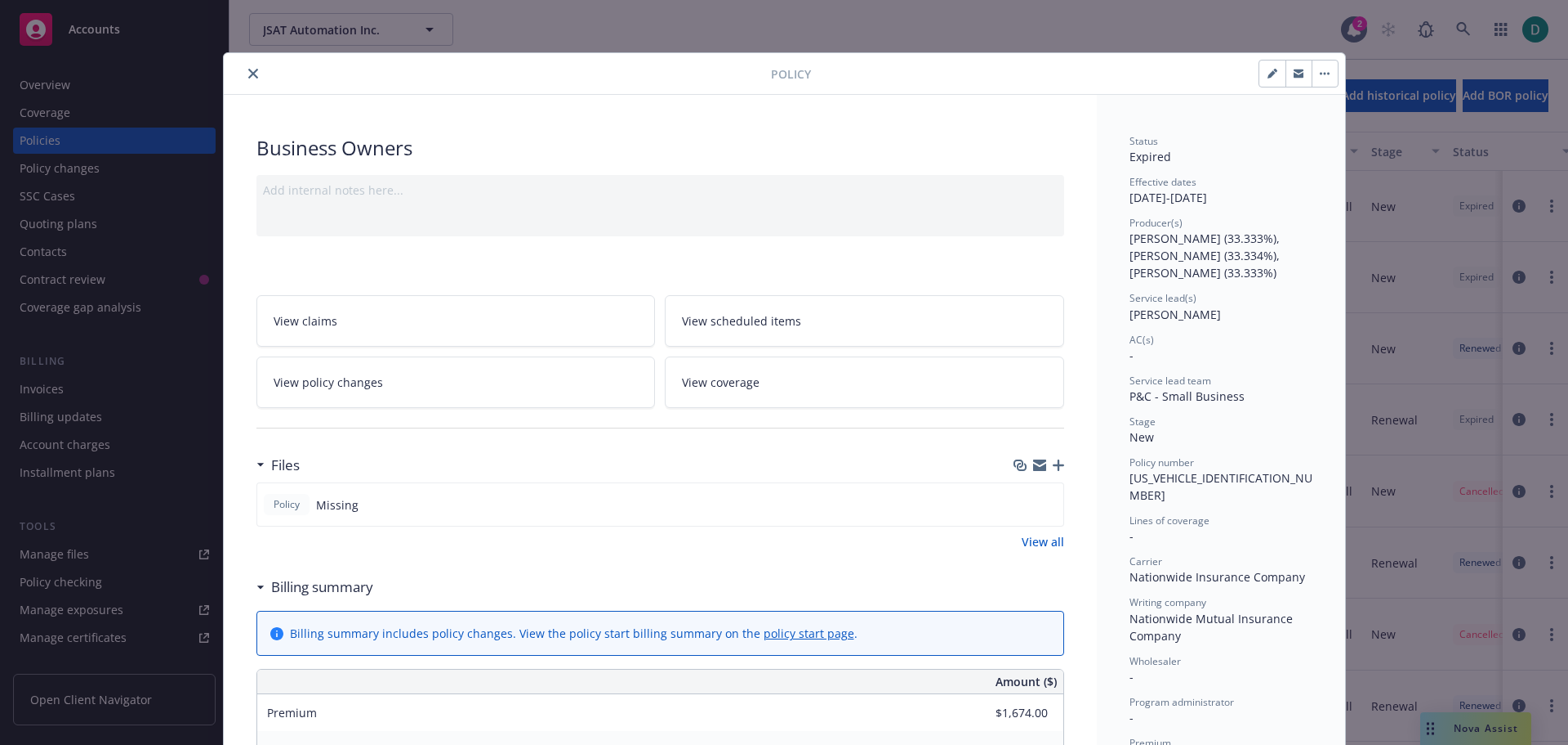
click at [252, 77] on button "close" at bounding box center [253, 73] width 19 height 20
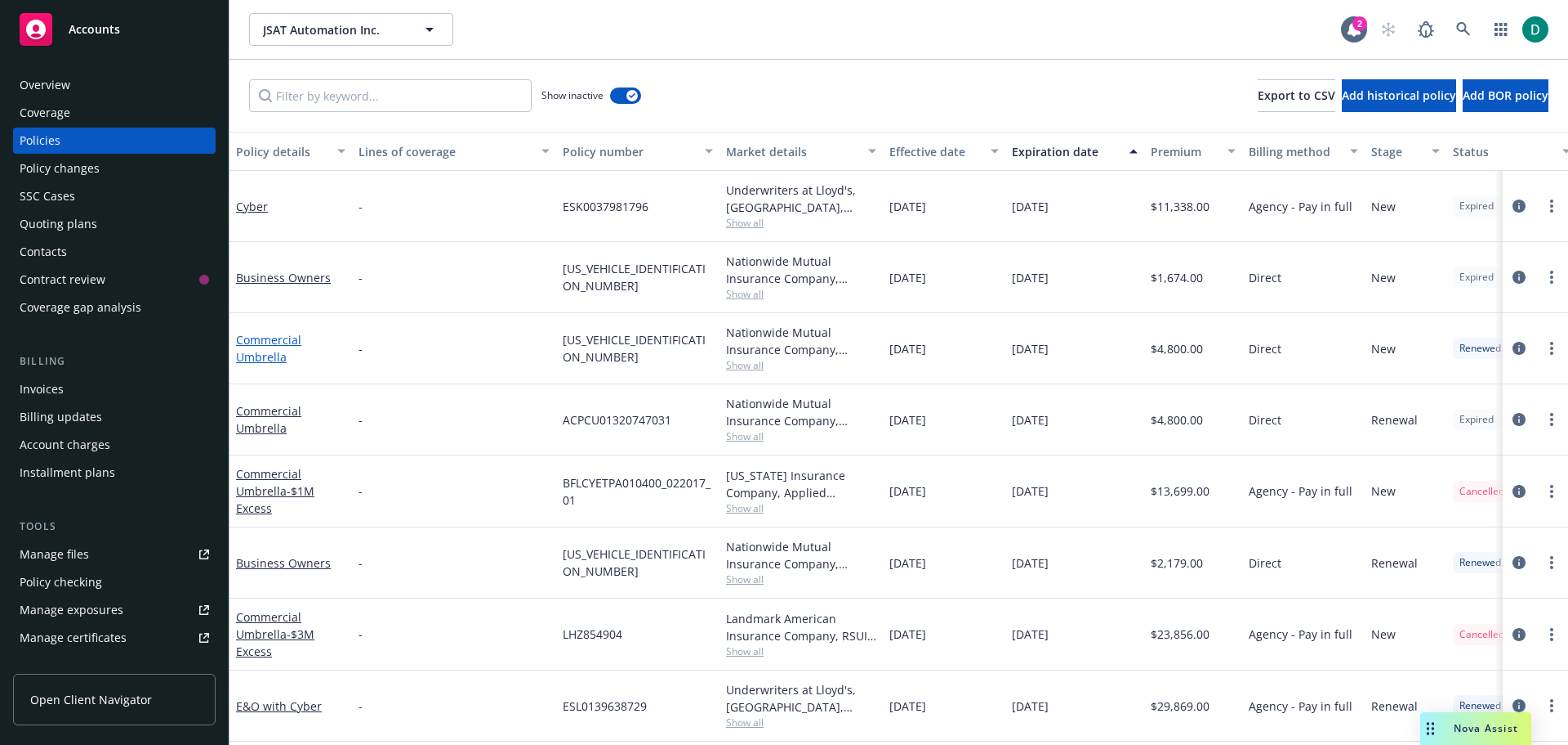
click at [266, 350] on link "Commercial Umbrella" at bounding box center [268, 347] width 65 height 33
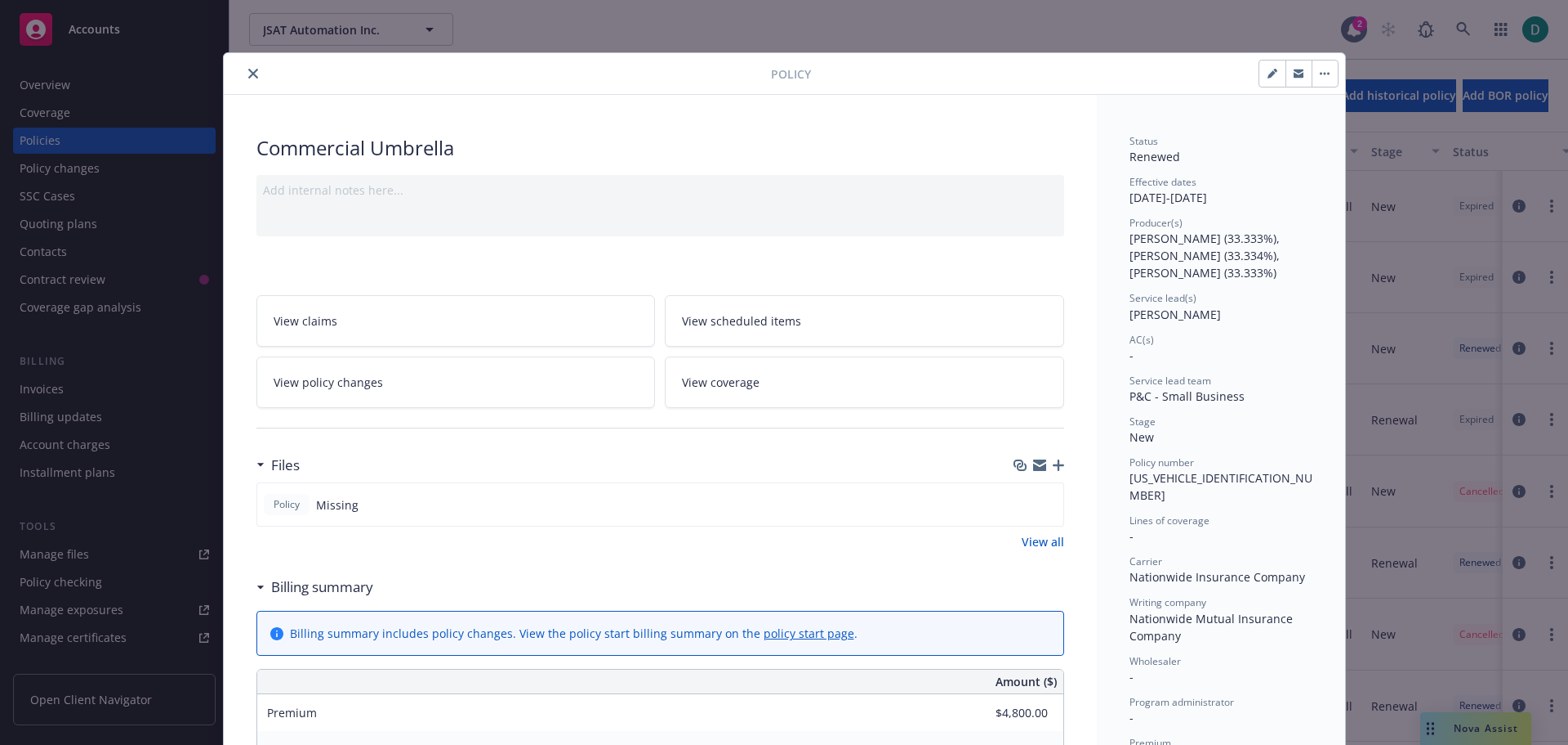
click at [248, 73] on icon "close" at bounding box center [253, 73] width 10 height 10
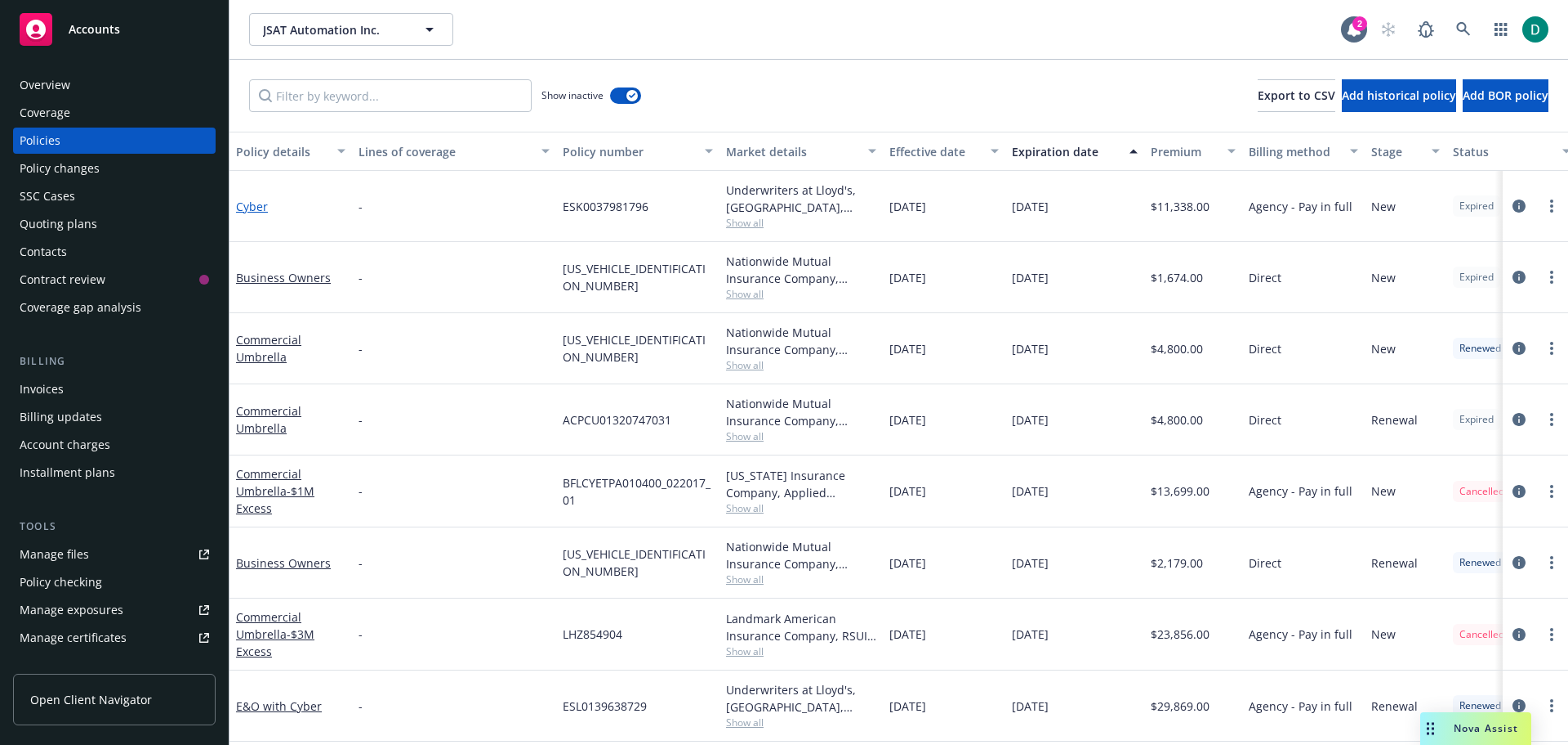
click at [253, 206] on link "Cyber" at bounding box center [252, 206] width 32 height 16
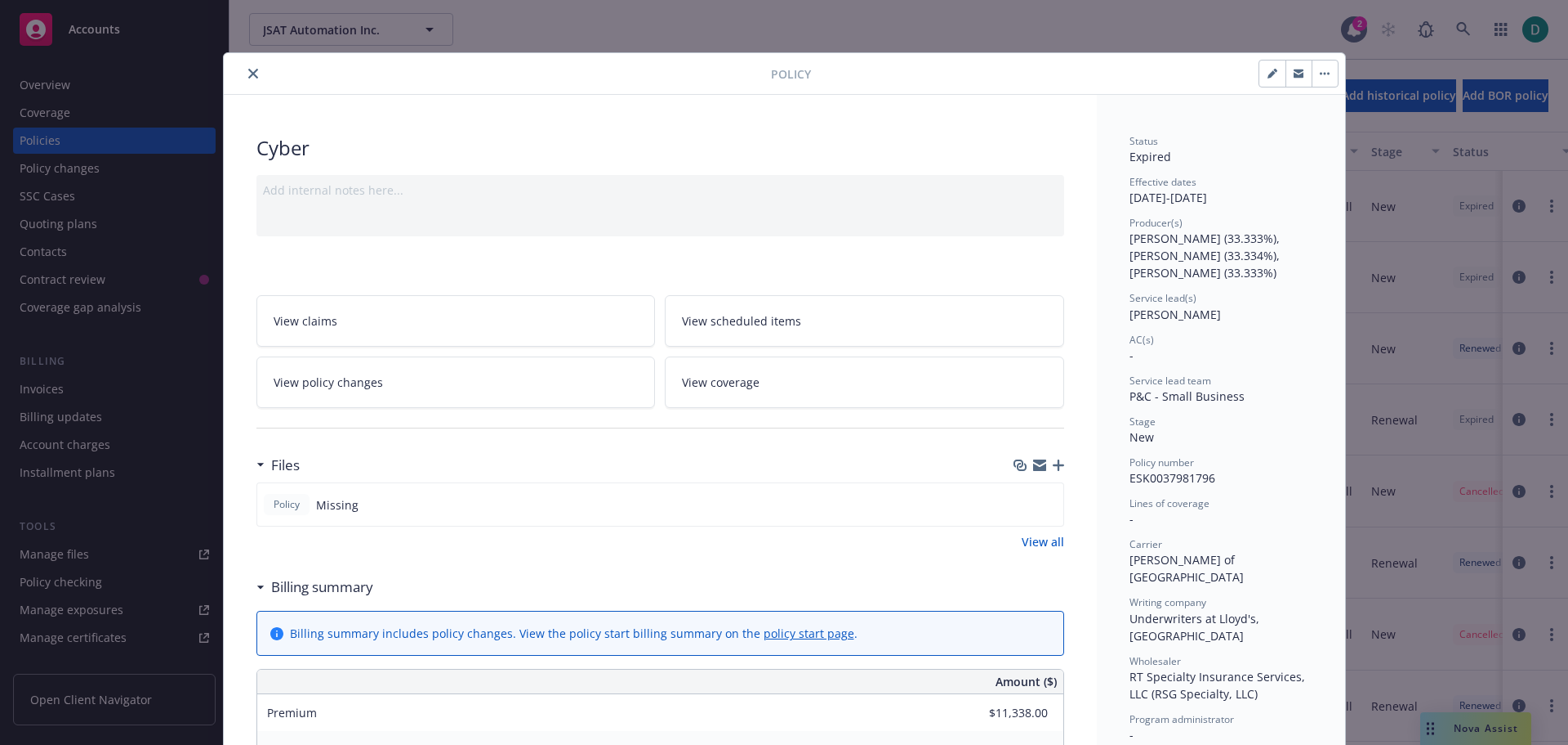
click at [248, 71] on icon "close" at bounding box center [253, 73] width 10 height 10
